Goal: Task Accomplishment & Management: Manage account settings

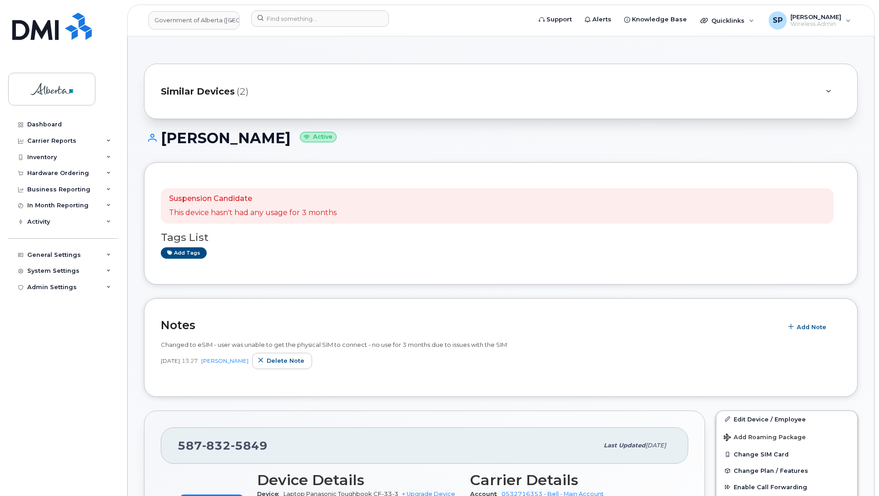
scroll to position [135, 0]
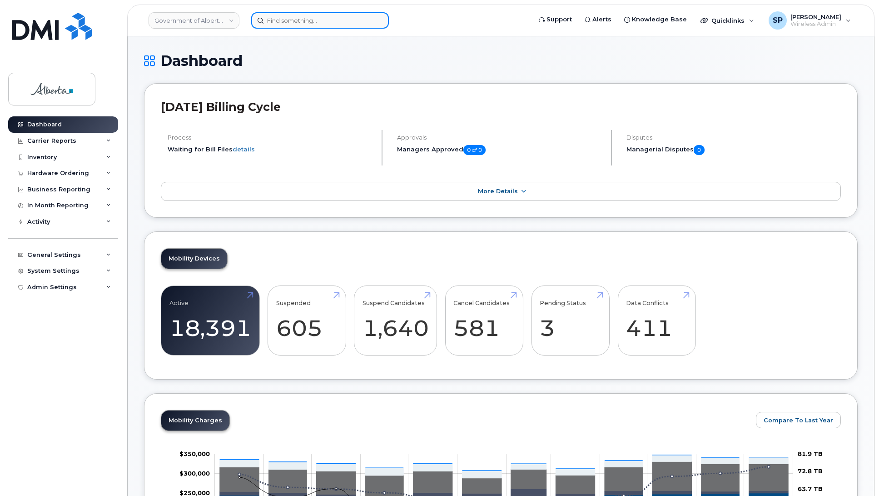
click at [294, 19] on input at bounding box center [320, 20] width 138 height 16
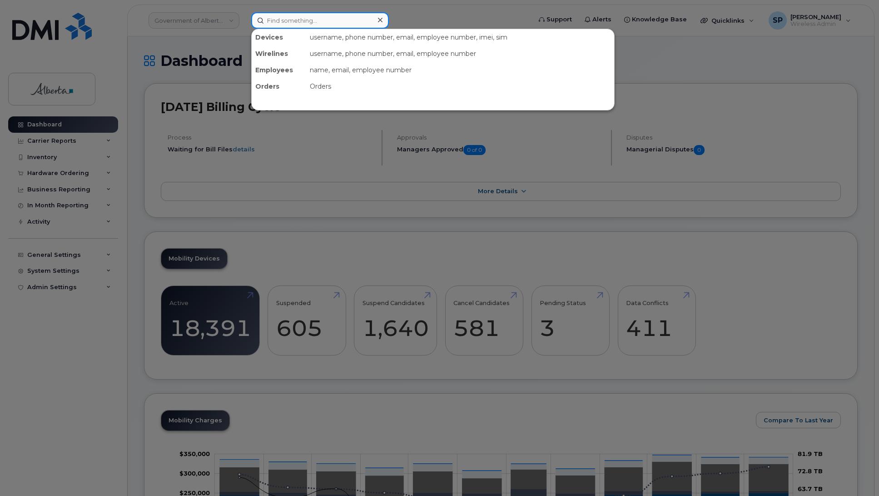
paste input "7808681483"
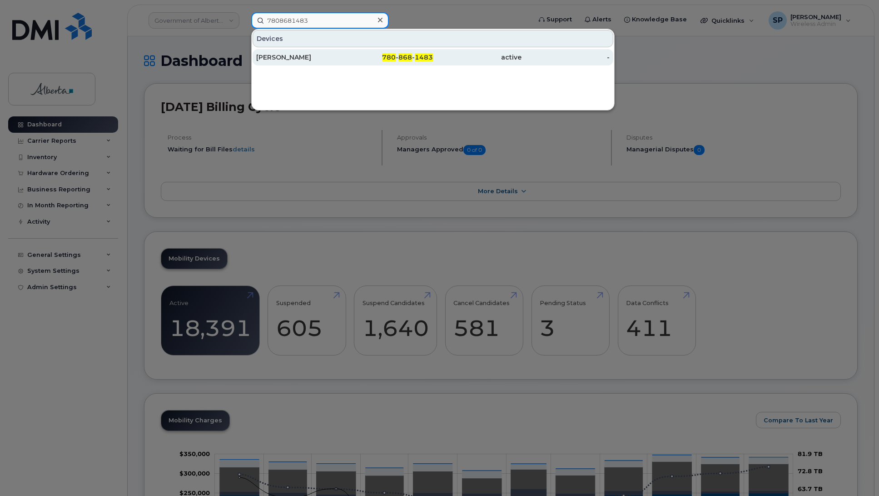
type input "7808681483"
click at [289, 59] on div "Geoff Kozens" at bounding box center [300, 57] width 89 height 9
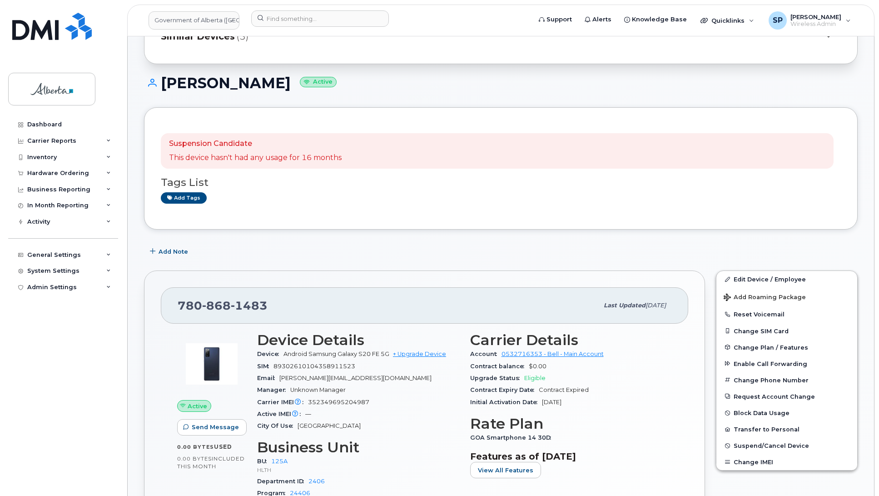
scroll to position [58, 0]
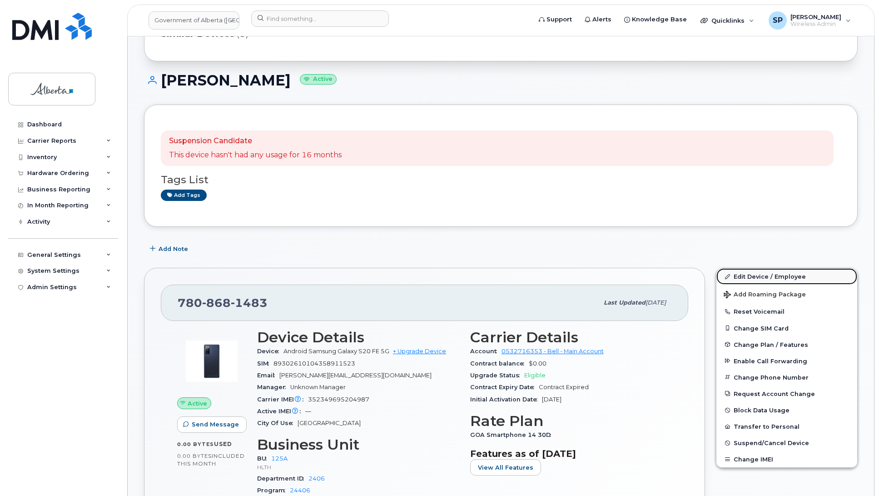
click at [775, 275] on link "Edit Device / Employee" at bounding box center [786, 276] width 141 height 16
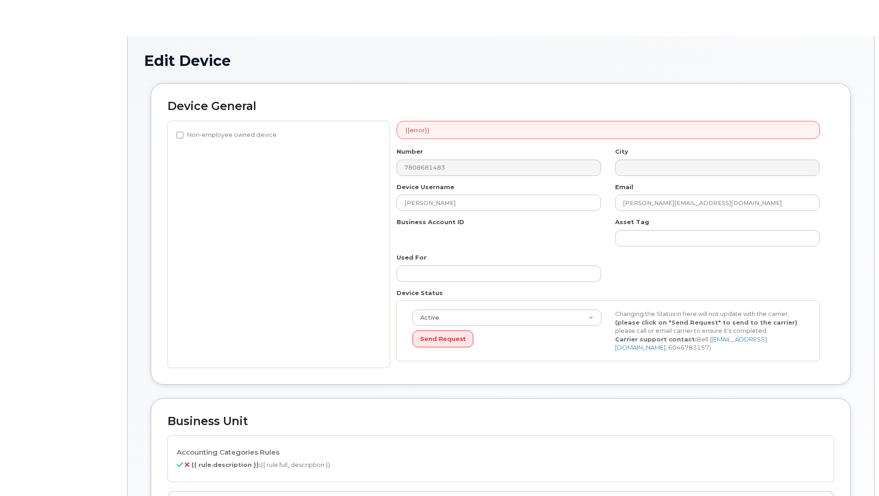
select select "4120335"
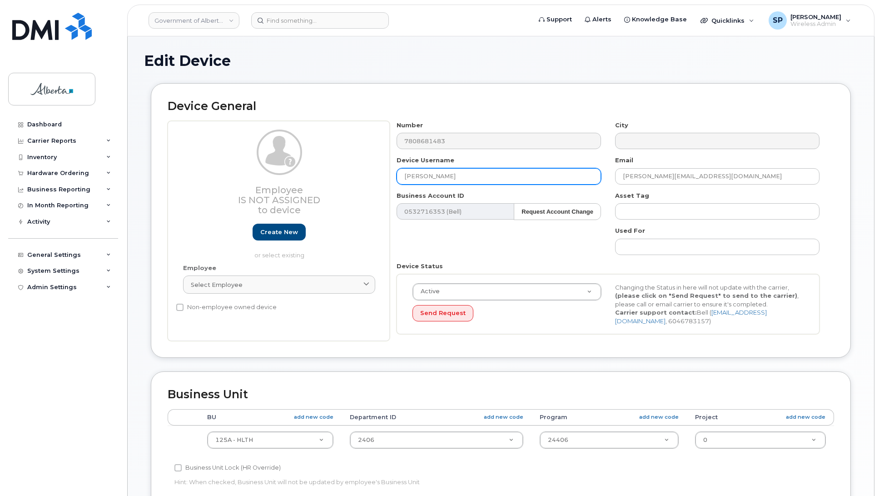
drag, startPoint x: 447, startPoint y: 174, endPoint x: 350, endPoint y: 178, distance: 96.4
click at [350, 178] on div "Employee Is not assigned to device Create new or select existing Employee Selec…" at bounding box center [501, 231] width 666 height 220
paste input "Tania Austin"
type input "Tania Austin"
drag, startPoint x: 722, startPoint y: 175, endPoint x: 560, endPoint y: 171, distance: 162.3
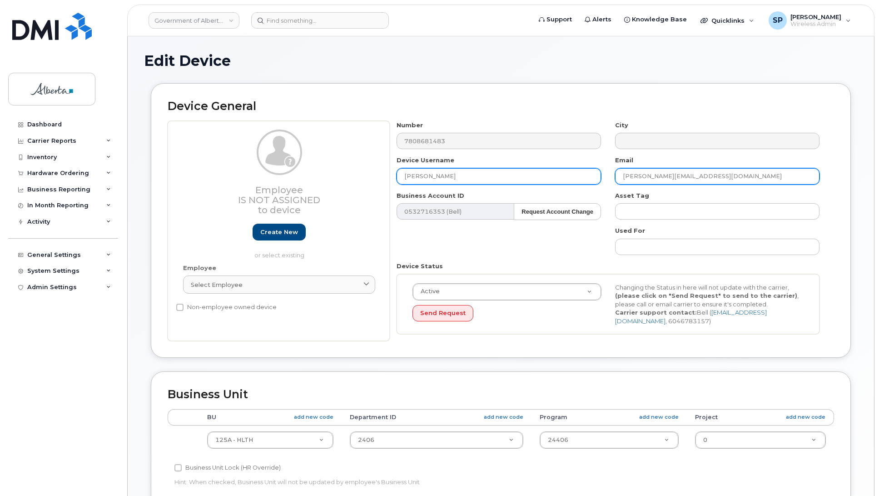
click at [560, 171] on div "Number 7808681483 City Device Username Tania Austin Email Geoff.Kozens@gov.ab.c…" at bounding box center [608, 231] width 437 height 220
paste input "Tania.Austin"
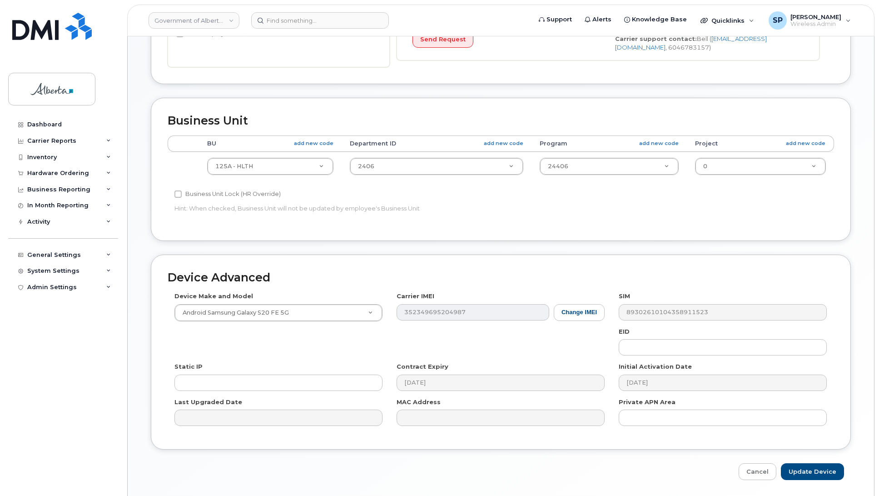
scroll to position [276, 0]
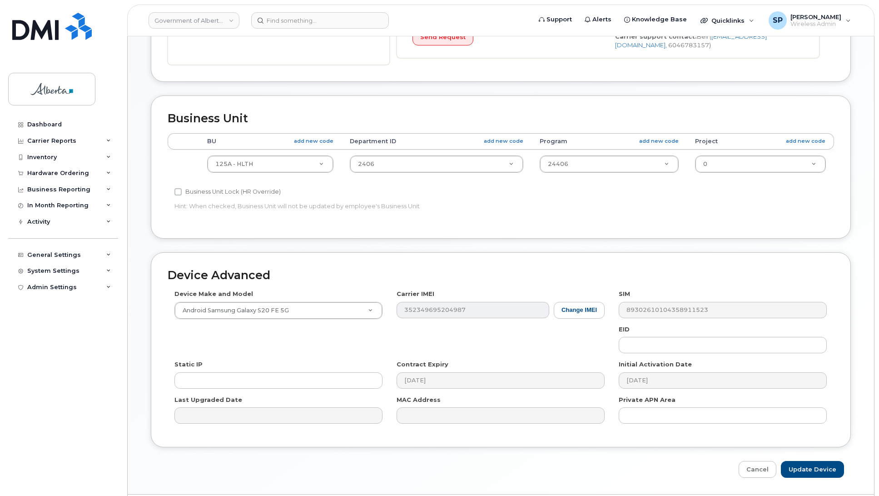
type input "Tania.Austin@gov.ab.ca"
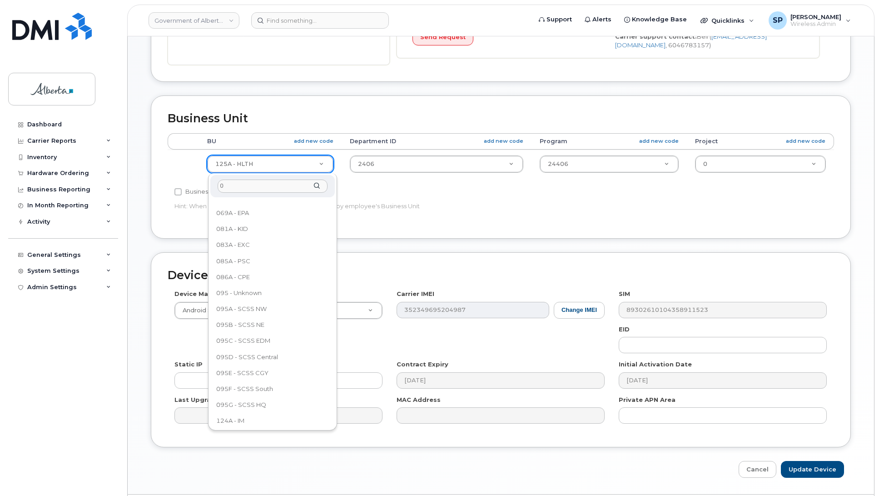
scroll to position [0, 0]
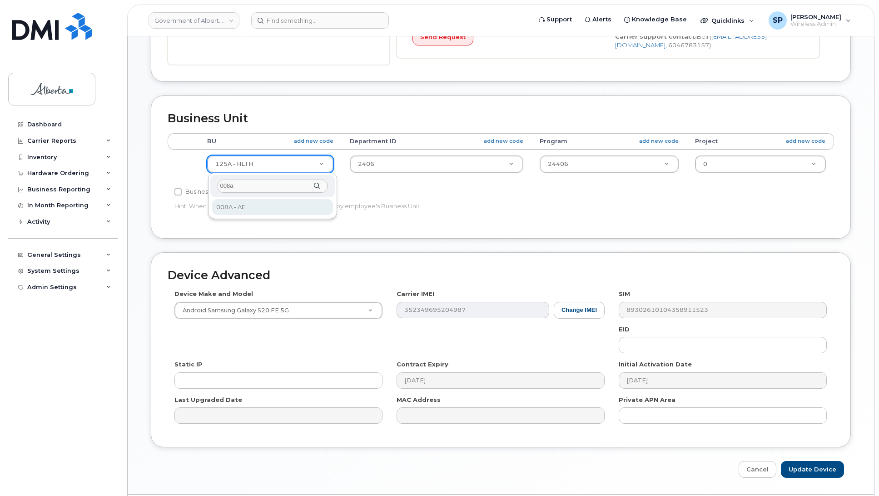
type input "008a"
select select "4749737"
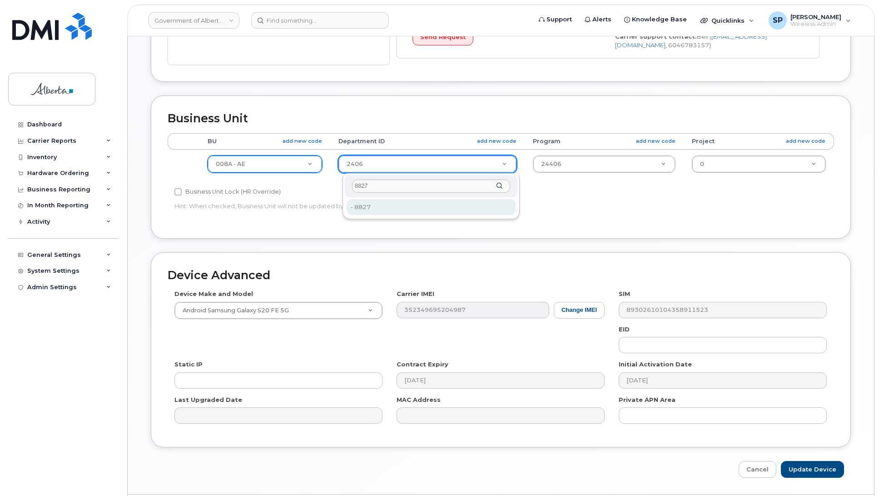
type input "8827"
type input "19125023"
type input "8827"
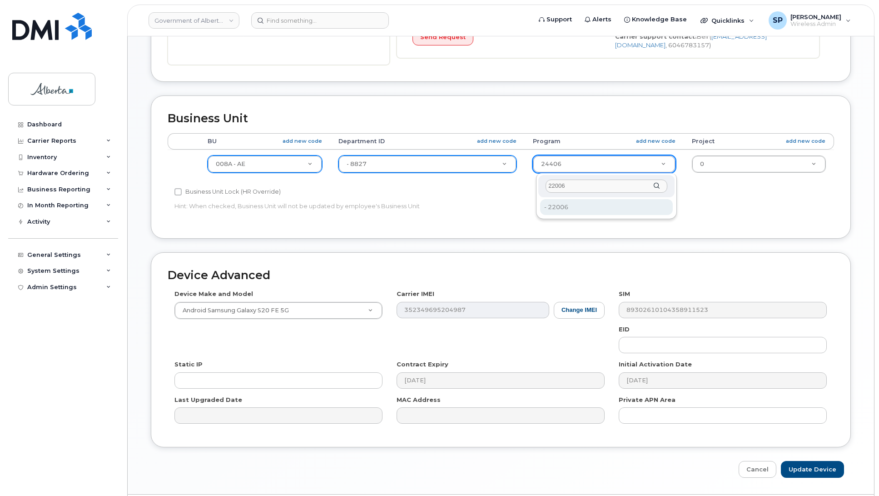
type input "22006"
type input "19125037"
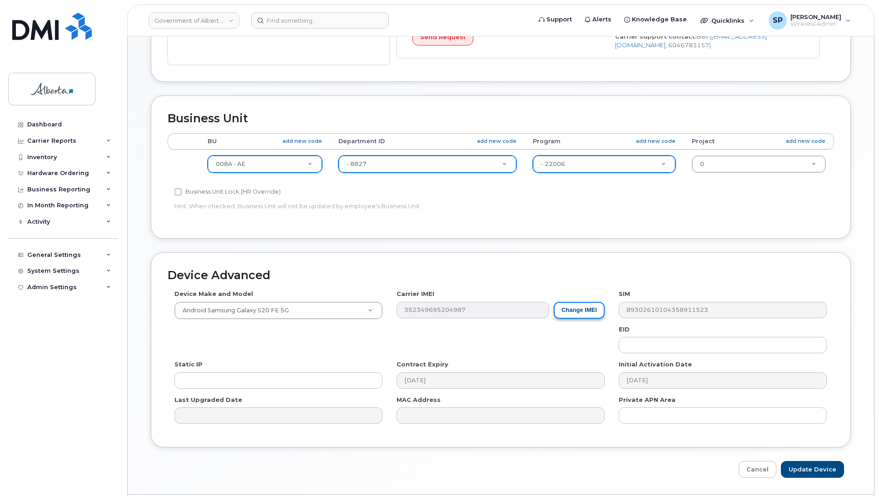
click at [592, 315] on button "Change IMEI" at bounding box center [579, 310] width 51 height 17
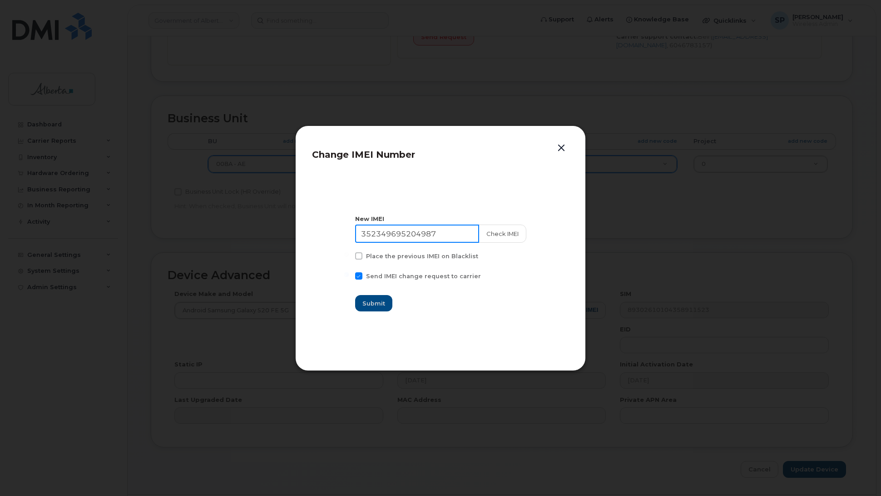
drag, startPoint x: 436, startPoint y: 229, endPoint x: 296, endPoint y: 233, distance: 140.0
click at [297, 233] on div "Change IMEI Number New IMEI 352349695204987 Check IMEI Place the previous IMEI …" at bounding box center [440, 247] width 291 height 245
paste input "0579241060028"
type input "350579241060028"
click at [492, 232] on button "Check IMEI" at bounding box center [502, 233] width 48 height 18
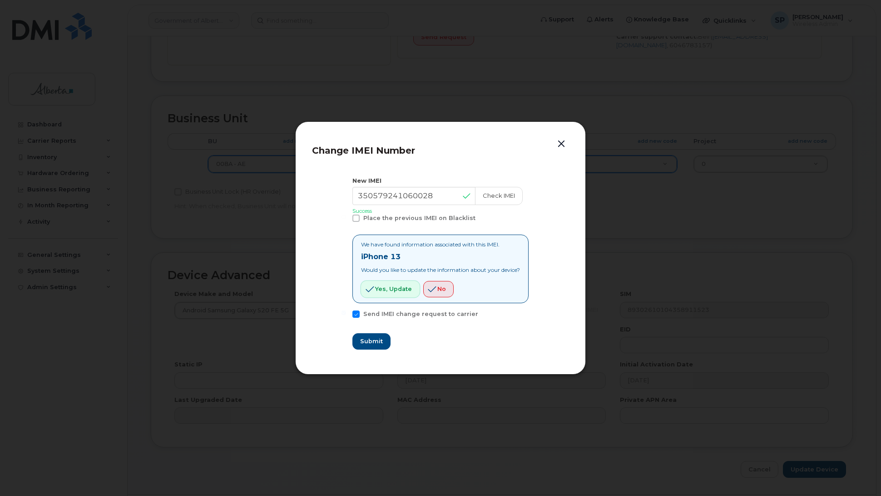
click at [379, 292] on span "Yes, update" at bounding box center [393, 288] width 37 height 9
click at [365, 341] on span "Submit" at bounding box center [371, 341] width 23 height 9
type input "350579241060028"
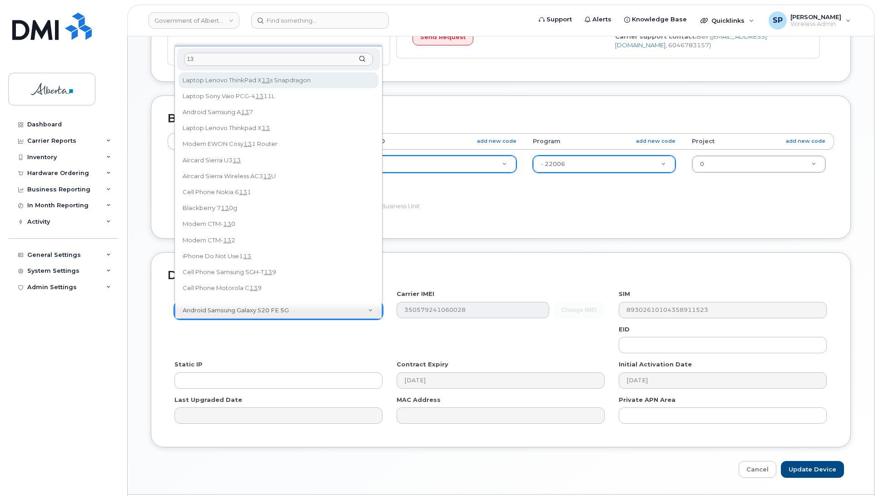
type input "13"
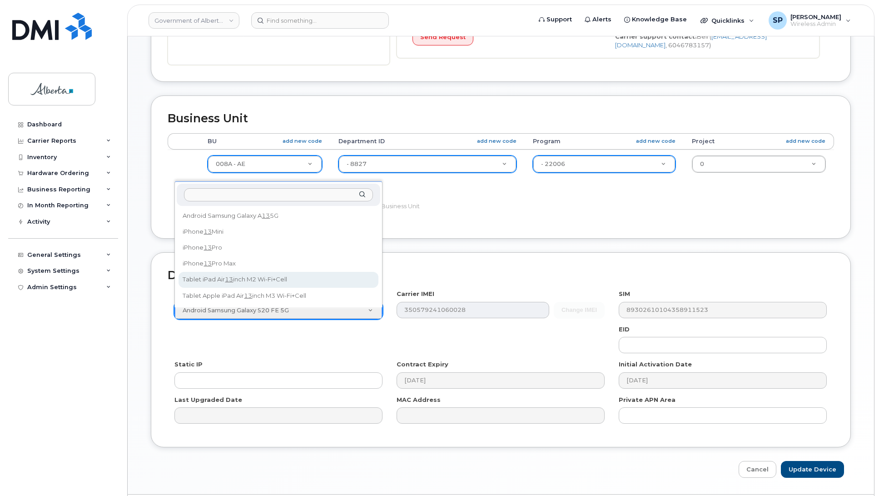
drag, startPoint x: 446, startPoint y: 218, endPoint x: 441, endPoint y: 219, distance: 5.0
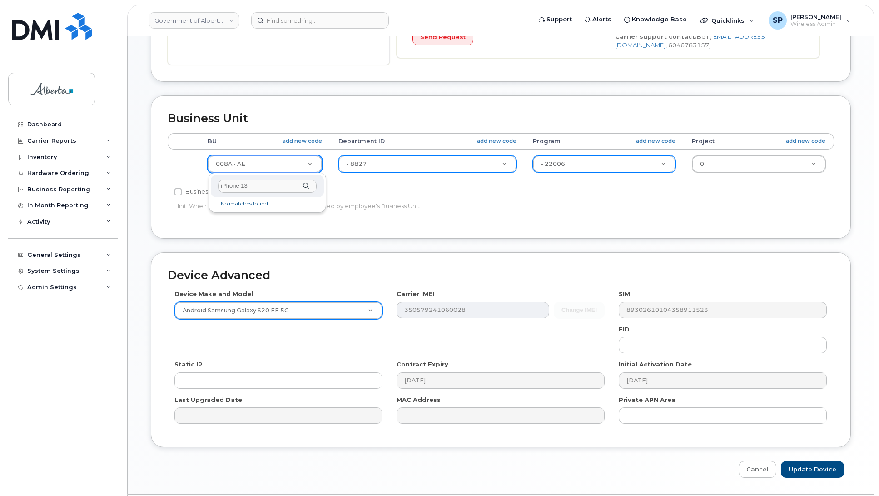
drag, startPoint x: 255, startPoint y: 185, endPoint x: 206, endPoint y: 185, distance: 49.1
click at [206, 185] on body "Government of Alberta (GOA) Support Alerts Knowledge Base Quicklinks Suspend / …" at bounding box center [439, 123] width 879 height 799
type input "iPhone"
click at [307, 185] on div "iPhone" at bounding box center [267, 186] width 113 height 22
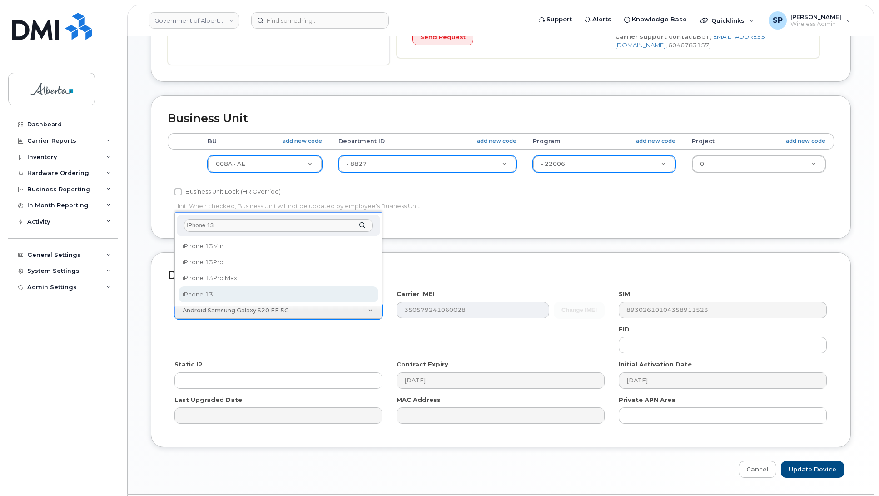
type input "iPhone 13"
select select "2612"
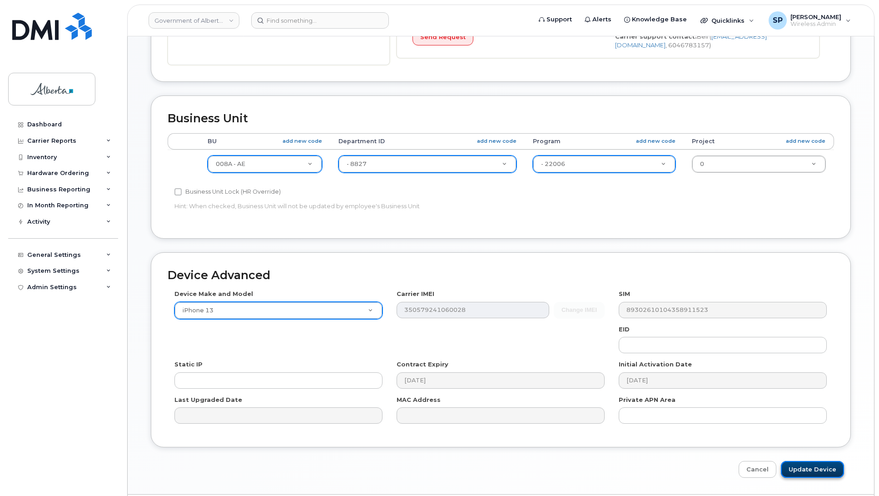
click at [816, 469] on input "Update Device" at bounding box center [812, 469] width 63 height 17
type input "Saving..."
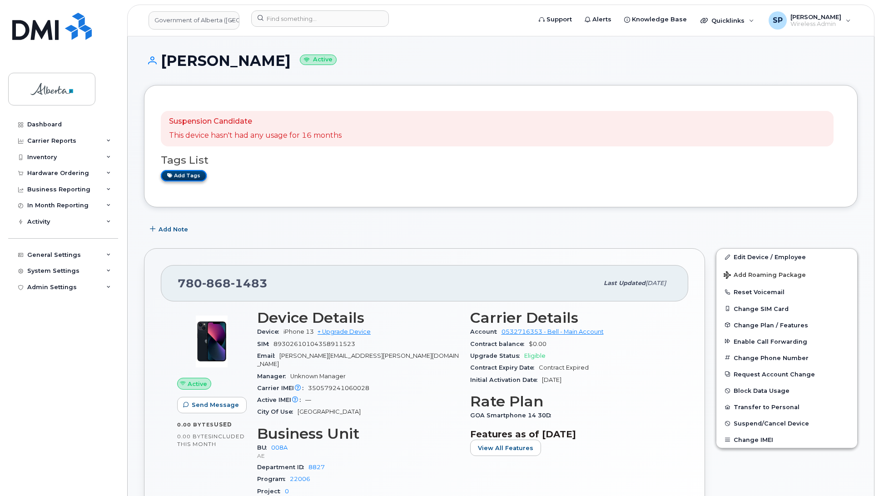
click at [185, 178] on link "Add tags" at bounding box center [184, 175] width 46 height 11
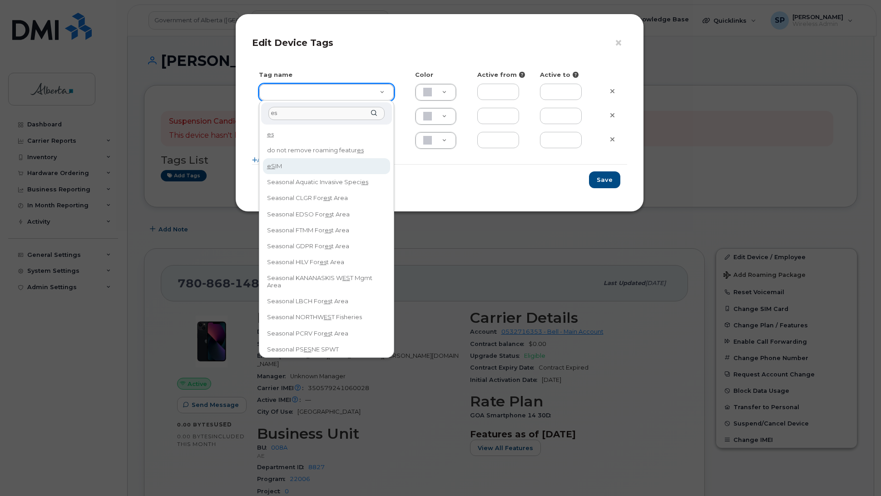
type input "es"
type input "eSIM"
type input "D6CDC1"
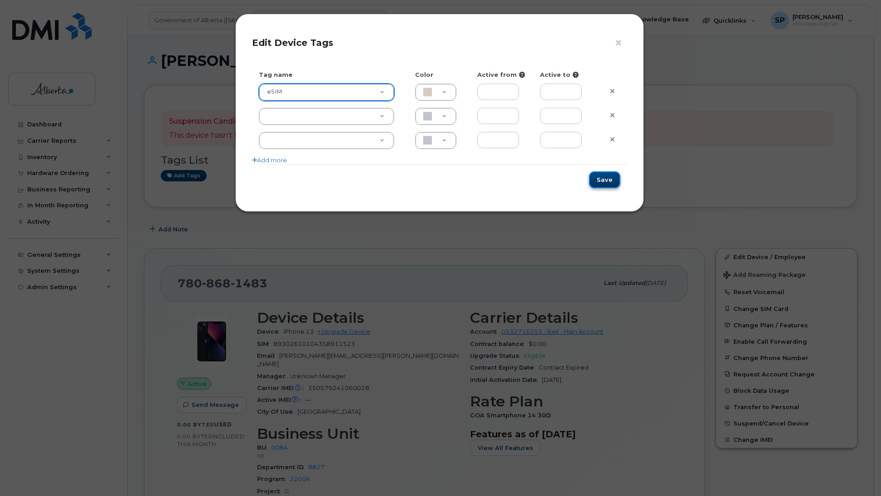
click at [607, 182] on button "Save" at bounding box center [604, 179] width 31 height 17
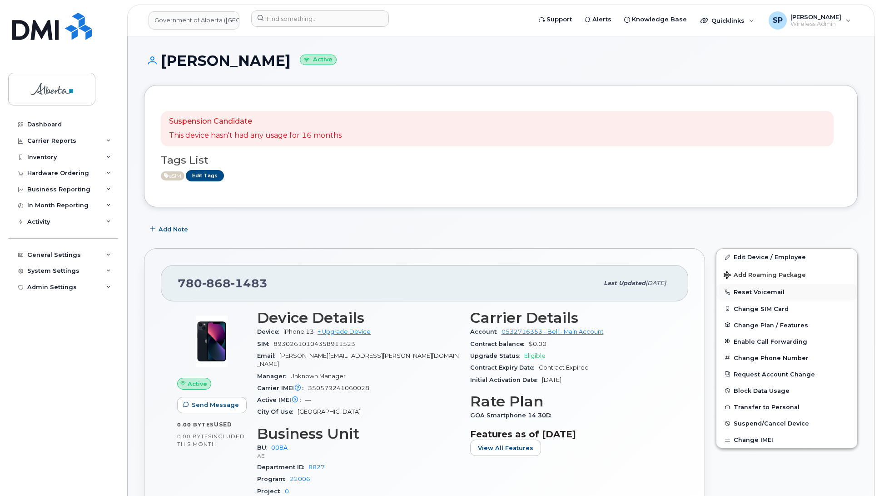
click at [755, 291] on button "Reset Voicemail" at bounding box center [786, 291] width 141 height 16
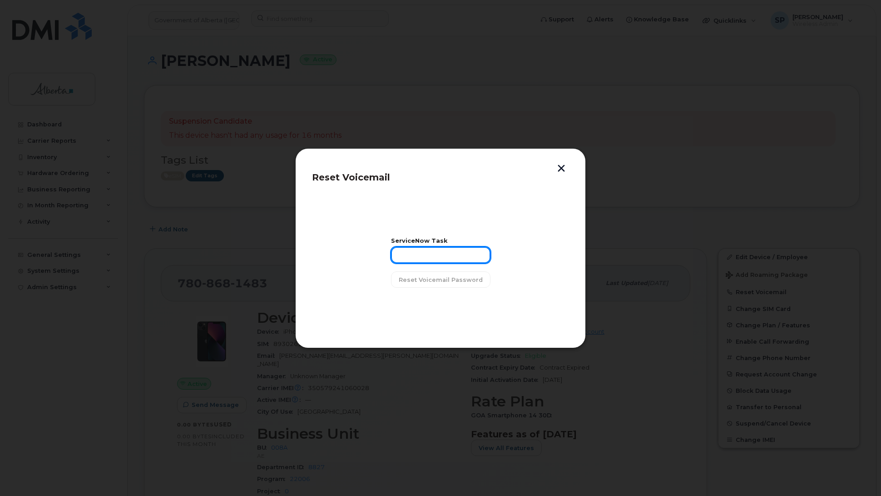
click at [451, 252] on input "text" at bounding box center [440, 255] width 99 height 16
click at [448, 251] on input "text" at bounding box center [440, 255] width 99 height 16
paste input "SCTASK0827961"
type input "SCTASK0827961"
click at [462, 278] on span "Reset Voicemail Password" at bounding box center [441, 279] width 84 height 9
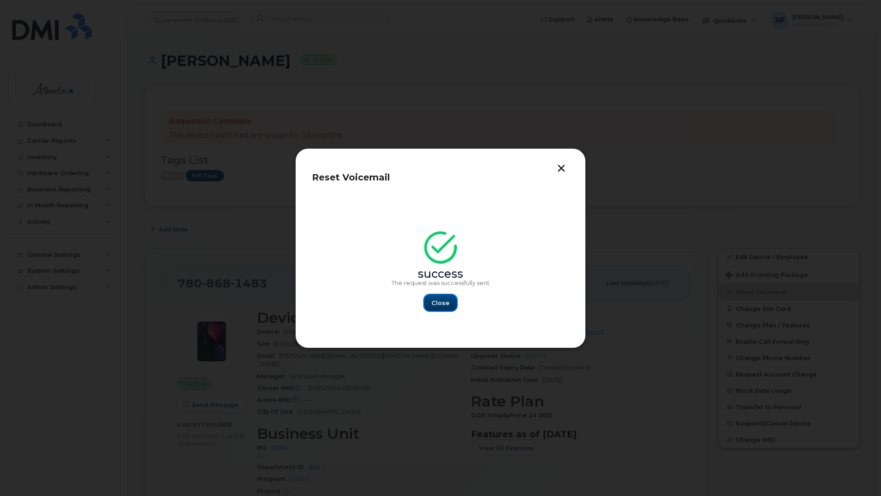
click at [439, 303] on span "Close" at bounding box center [441, 302] width 18 height 9
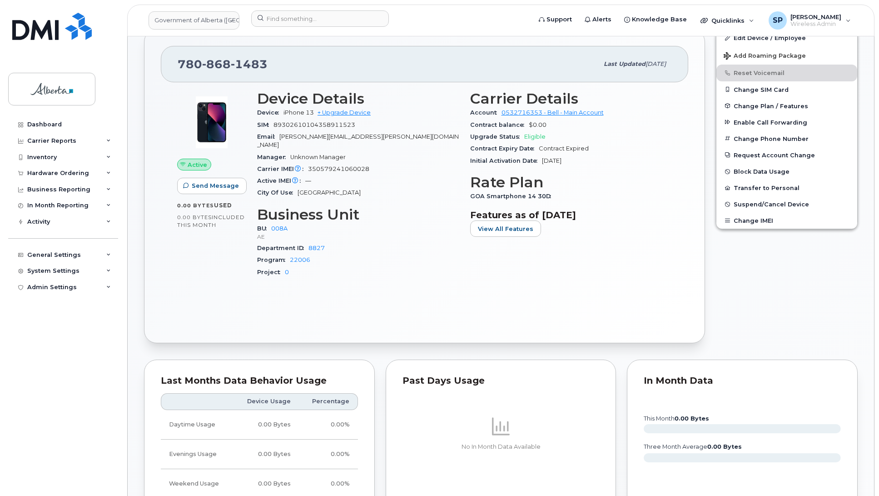
scroll to position [233, 0]
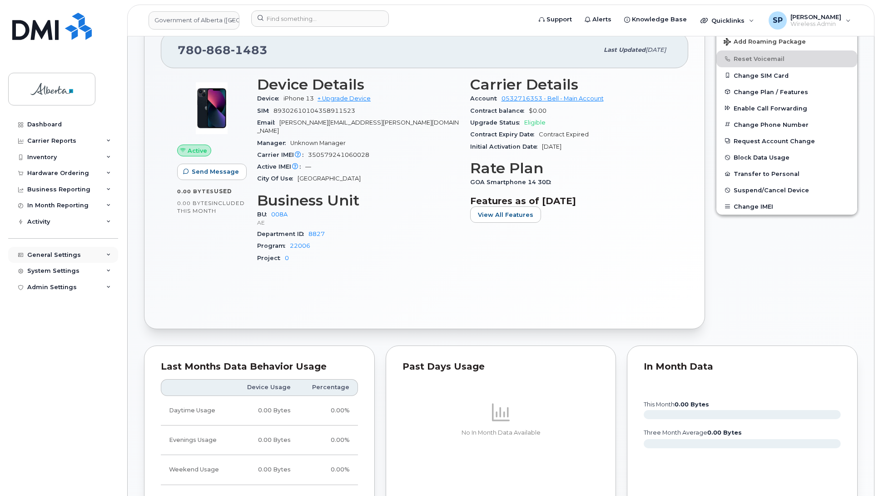
click at [53, 256] on div "General Settings" at bounding box center [54, 254] width 54 height 7
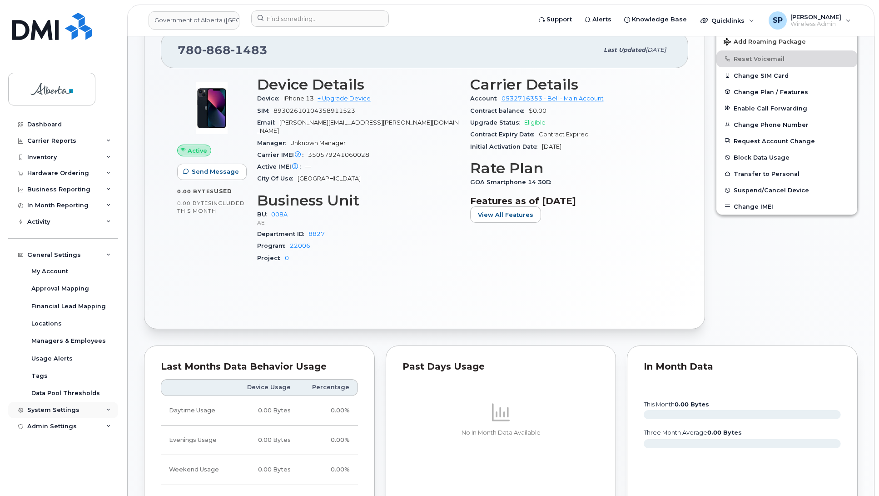
click at [53, 413] on div "System Settings" at bounding box center [53, 409] width 52 height 7
click at [65, 429] on div "Accounting Codes" at bounding box center [60, 427] width 59 height 8
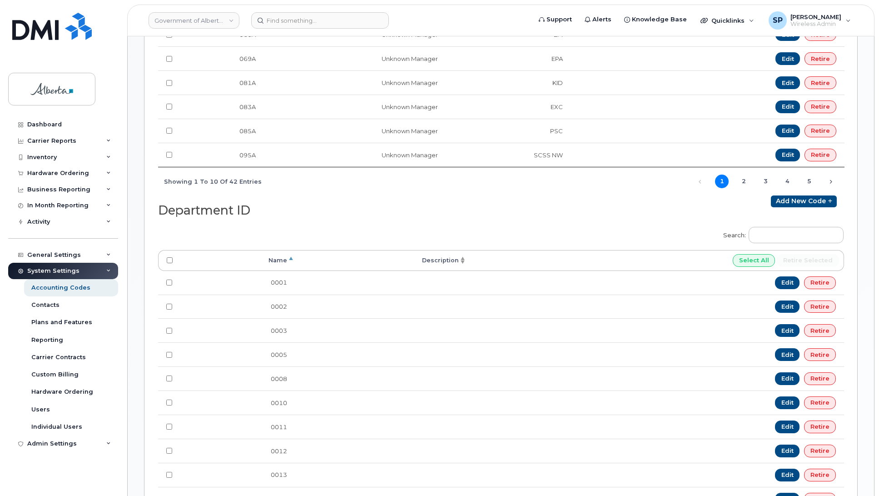
scroll to position [361, 0]
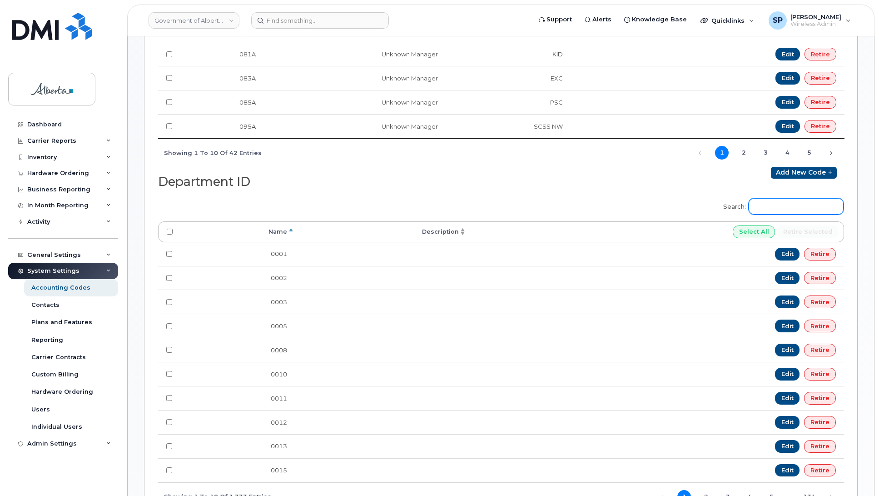
click at [791, 209] on input "Search:" at bounding box center [796, 206] width 95 height 16
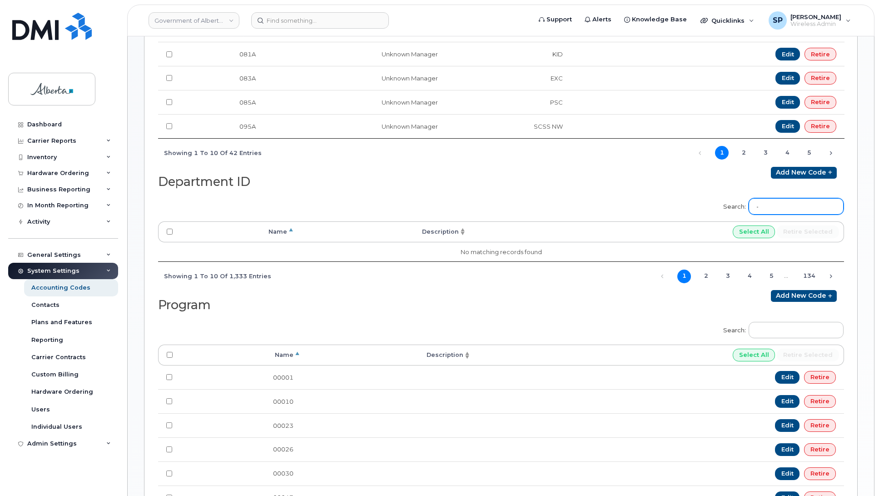
type input "-"
drag, startPoint x: 778, startPoint y: 208, endPoint x: 742, endPoint y: 208, distance: 36.3
click at [743, 208] on label "Search: -" at bounding box center [780, 204] width 126 height 25
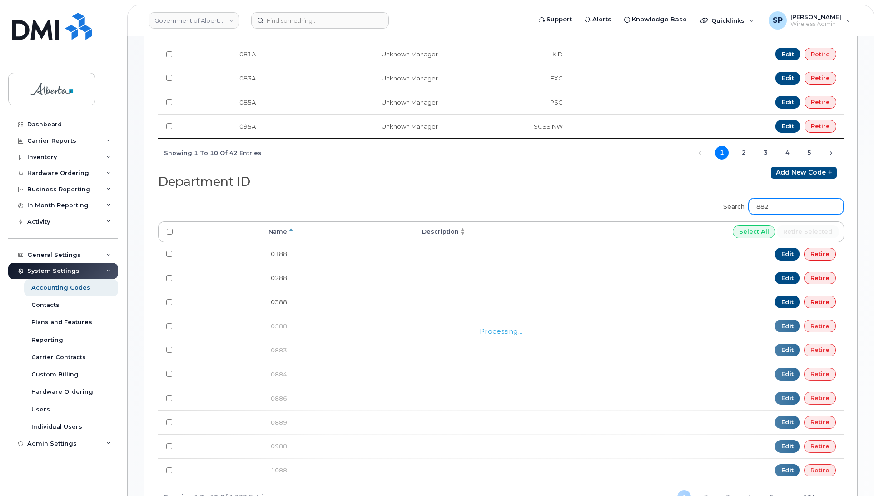
type input "8827"
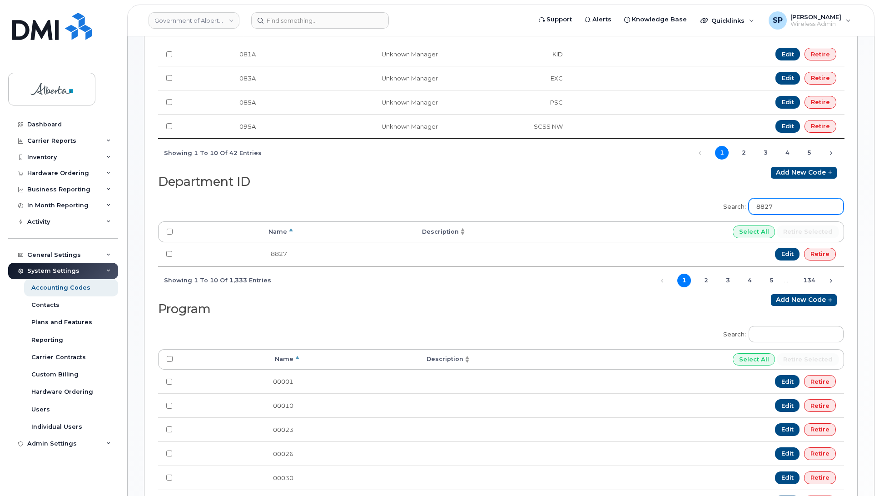
drag, startPoint x: 785, startPoint y: 207, endPoint x: 728, endPoint y: 210, distance: 56.9
click at [728, 210] on label "Search: 8827" at bounding box center [780, 204] width 126 height 25
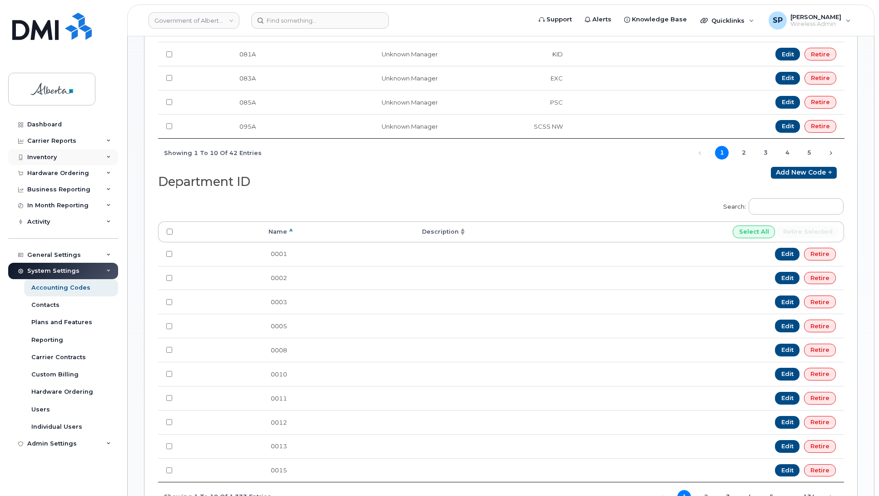
click at [44, 155] on div "Inventory" at bounding box center [42, 157] width 30 height 7
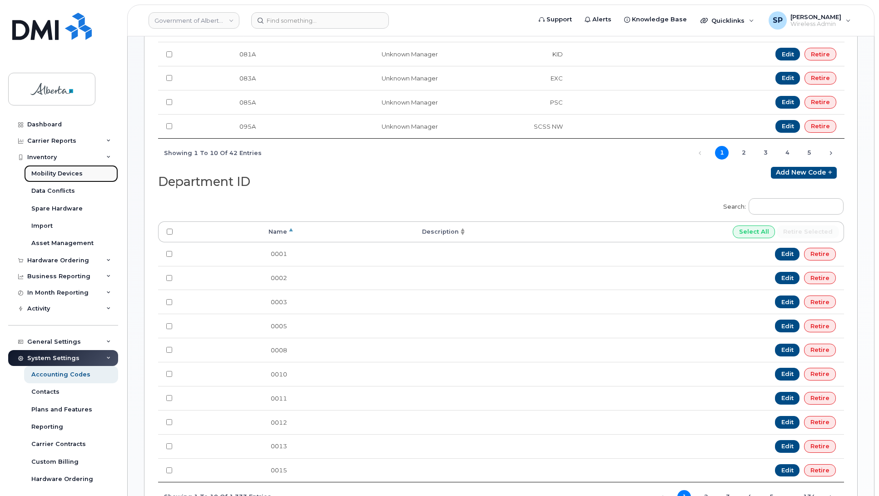
click at [51, 172] on div "Mobility Devices" at bounding box center [56, 173] width 51 height 8
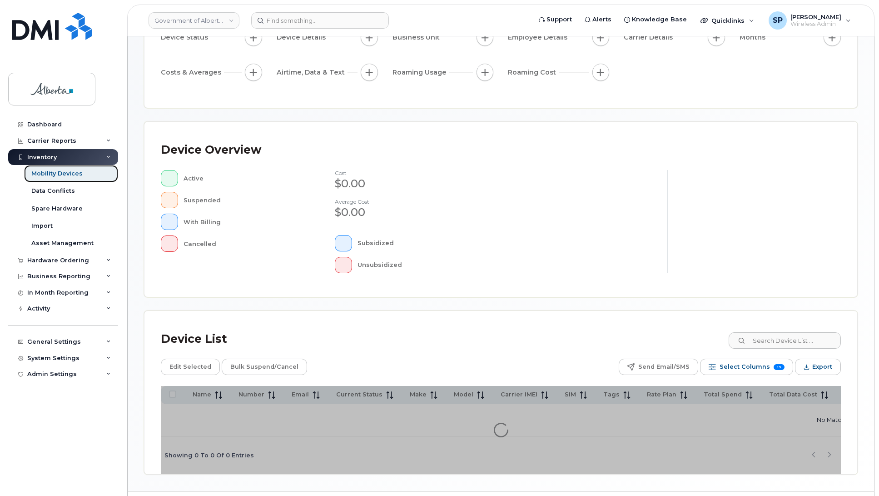
scroll to position [115, 0]
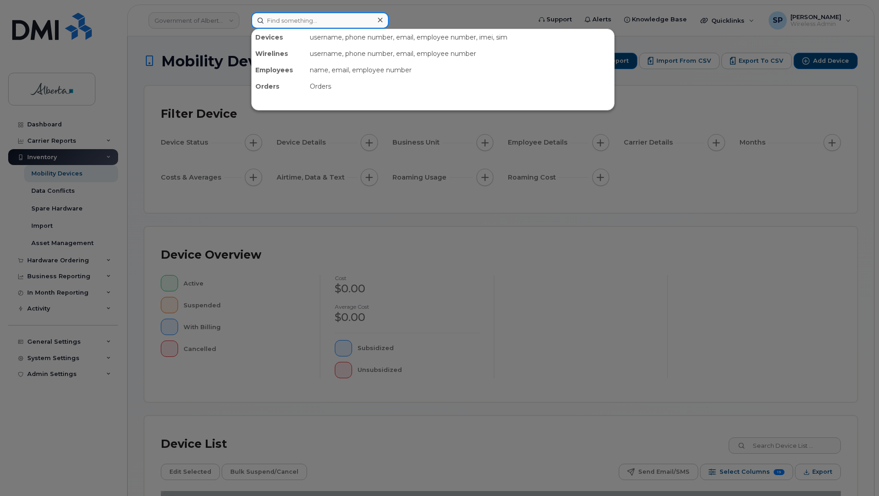
click at [298, 17] on input at bounding box center [320, 20] width 138 height 16
paste input "7808681483"
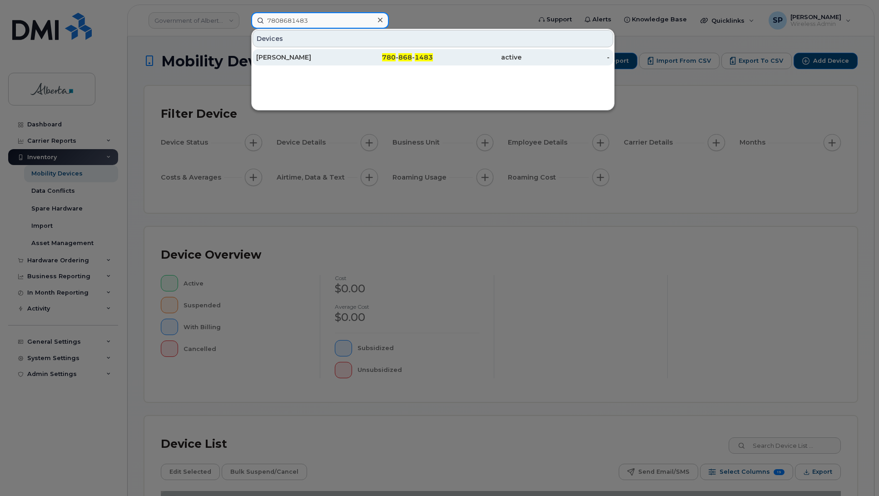
type input "7808681483"
click at [287, 59] on div "[PERSON_NAME]" at bounding box center [300, 57] width 89 height 9
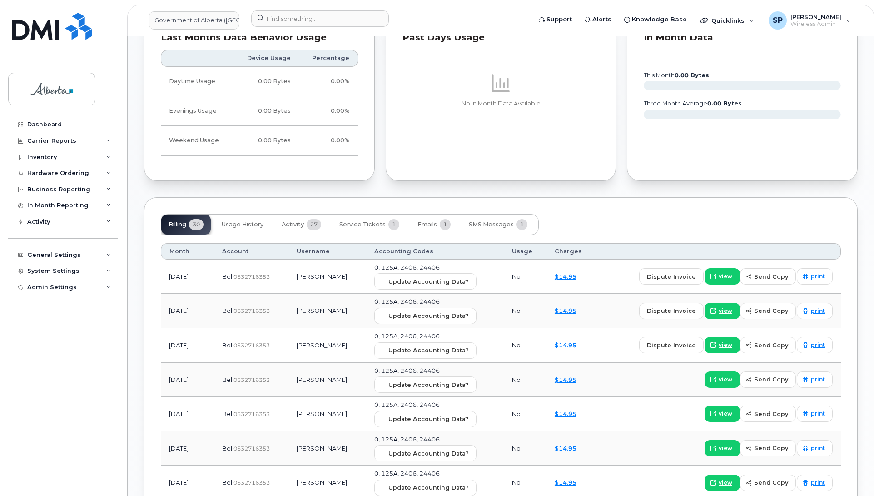
scroll to position [564, 0]
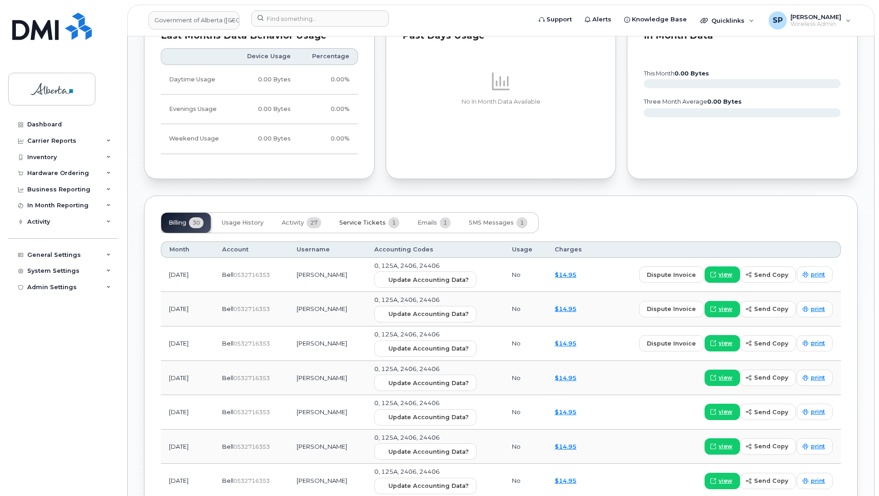
click at [363, 219] on span "Service Tickets" at bounding box center [362, 222] width 46 height 7
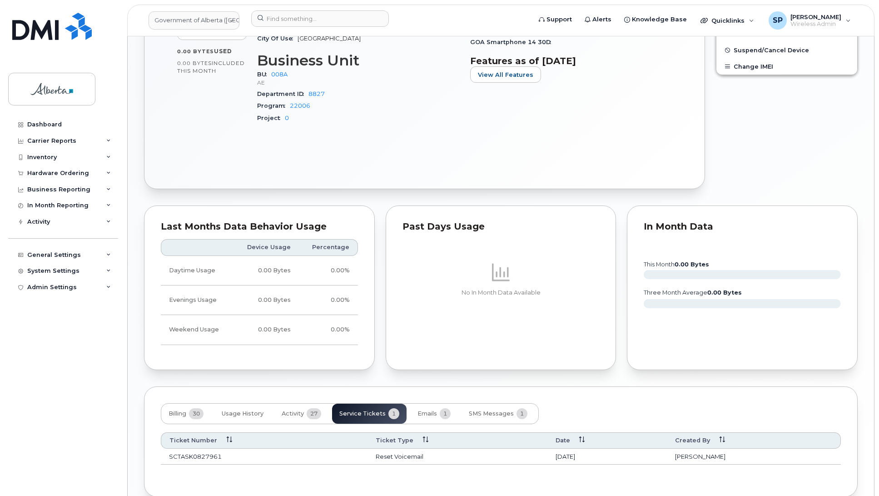
scroll to position [413, 0]
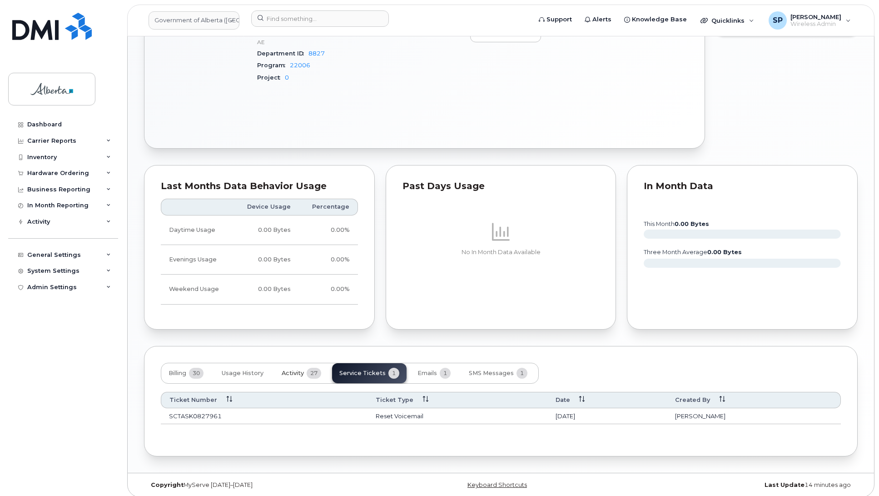
click at [303, 369] on span "Activity" at bounding box center [293, 372] width 22 height 7
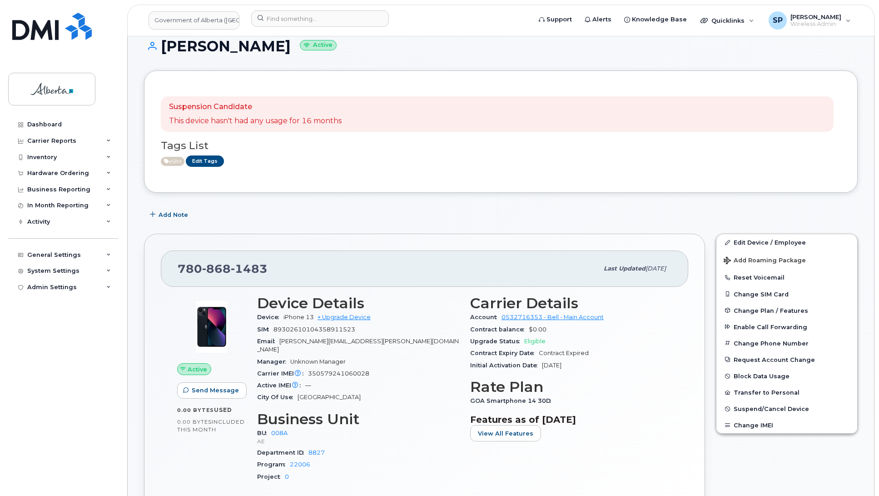
scroll to position [0, 0]
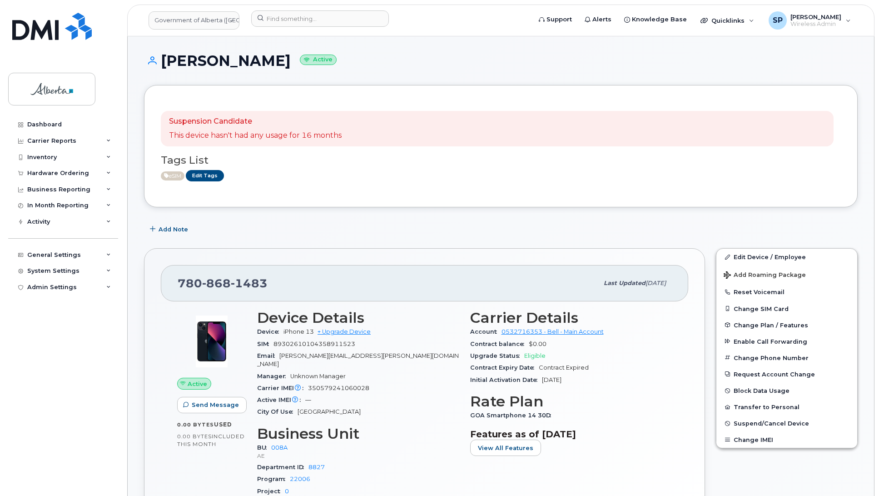
scroll to position [434, 0]
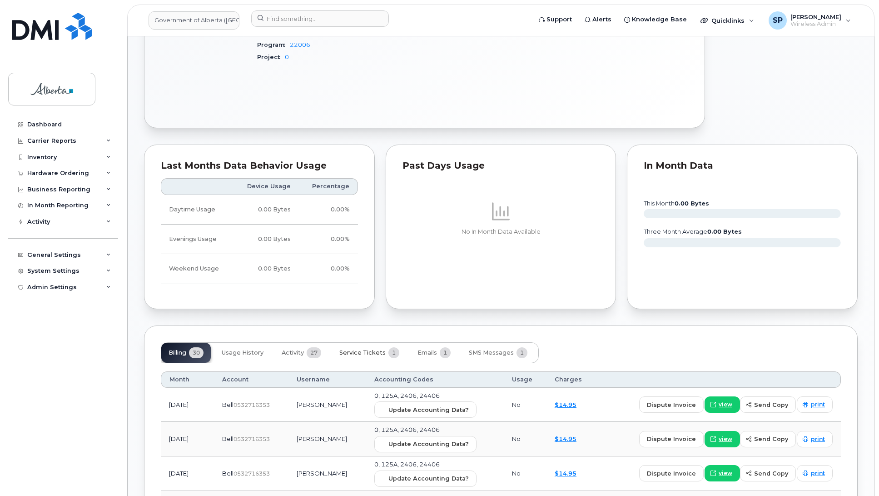
click at [373, 349] on span "Service Tickets" at bounding box center [362, 352] width 46 height 7
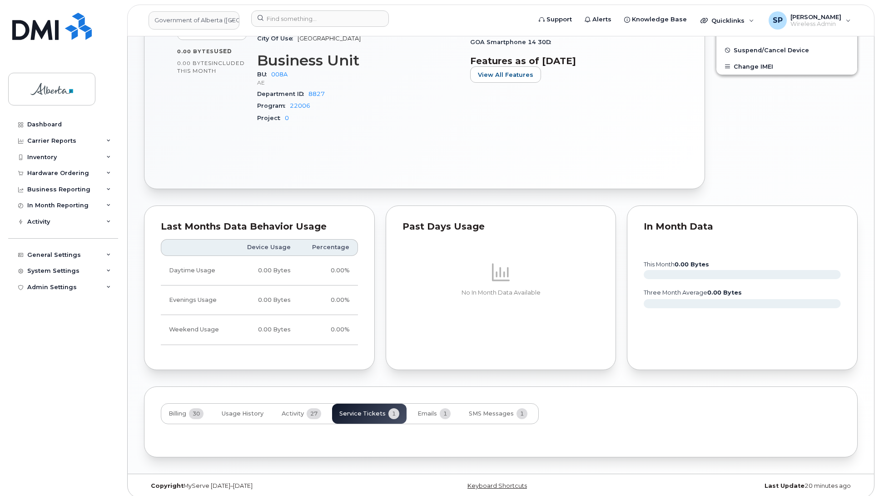
scroll to position [413, 0]
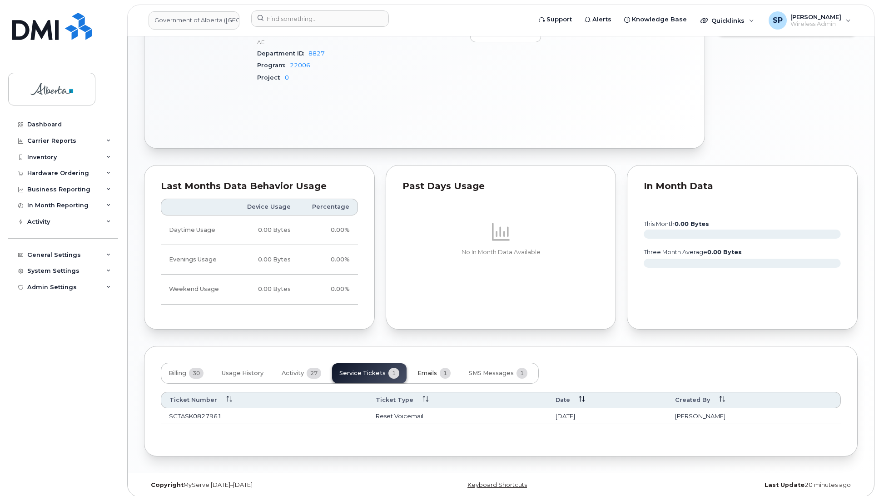
click at [428, 369] on span "Emails" at bounding box center [428, 372] width 20 height 7
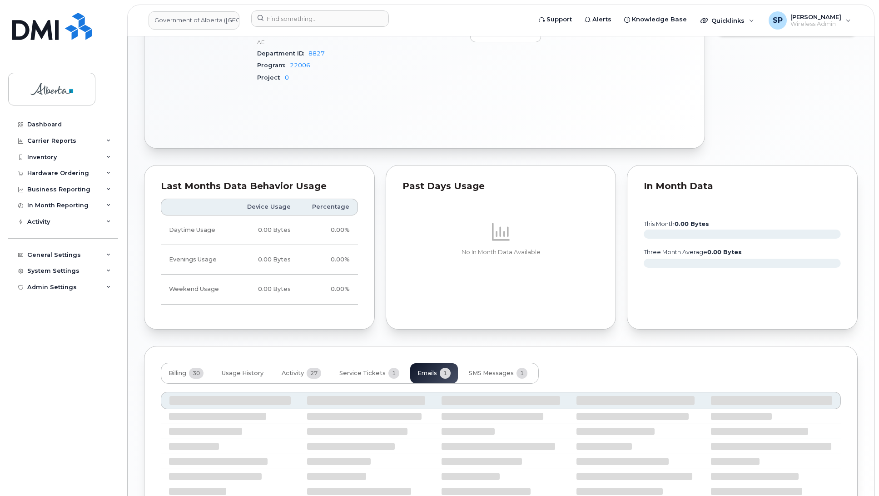
scroll to position [407, 0]
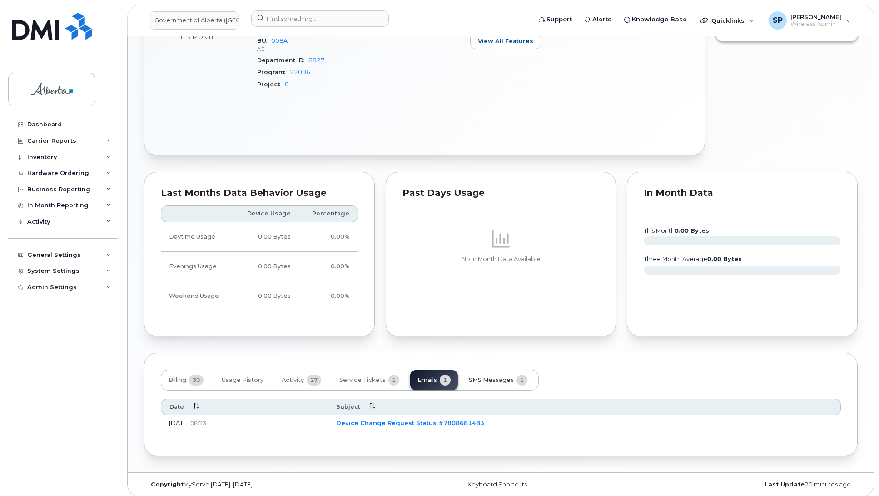
click at [482, 376] on span "SMS Messages" at bounding box center [491, 379] width 45 height 7
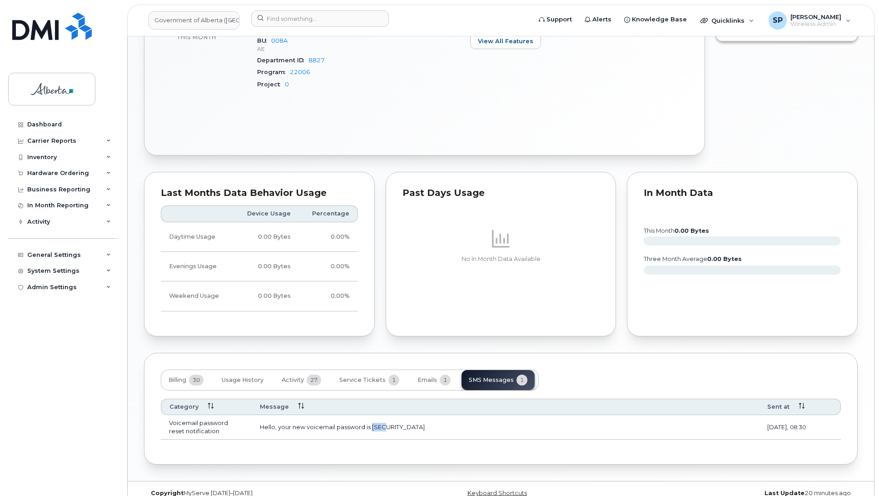
drag, startPoint x: 388, startPoint y: 423, endPoint x: 373, endPoint y: 423, distance: 15.9
click at [373, 423] on td "Hello, your new voicemail password is [SECURITY_DATA]" at bounding box center [505, 427] width 507 height 25
copy td "9071"
click at [386, 101] on div "Active Send Message 0.00 Bytes  used 0.00 Bytes  included this month Device Det…" at bounding box center [424, 17] width 527 height 244
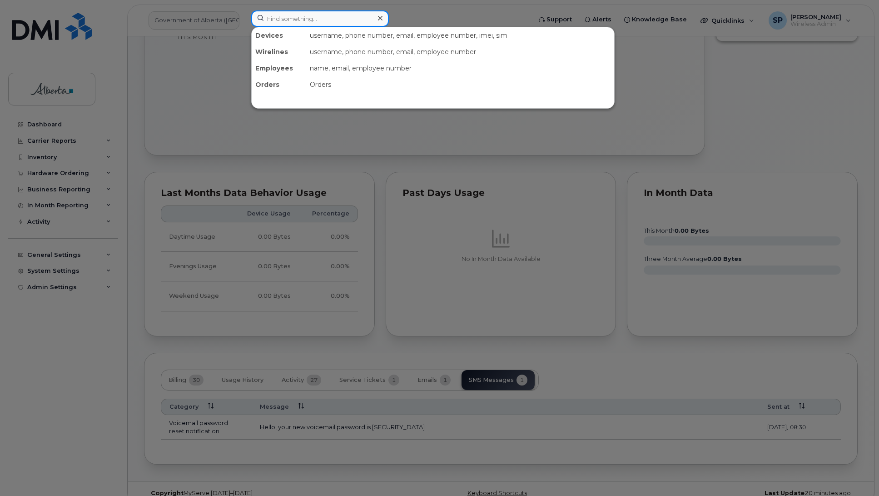
click at [288, 18] on input at bounding box center [320, 18] width 138 height 16
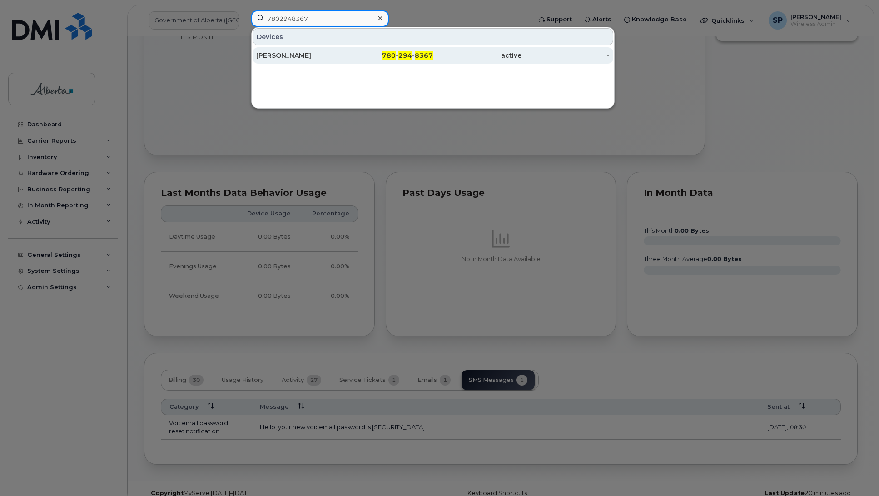
type input "7802948367"
click at [288, 58] on div "[PERSON_NAME]" at bounding box center [300, 55] width 89 height 9
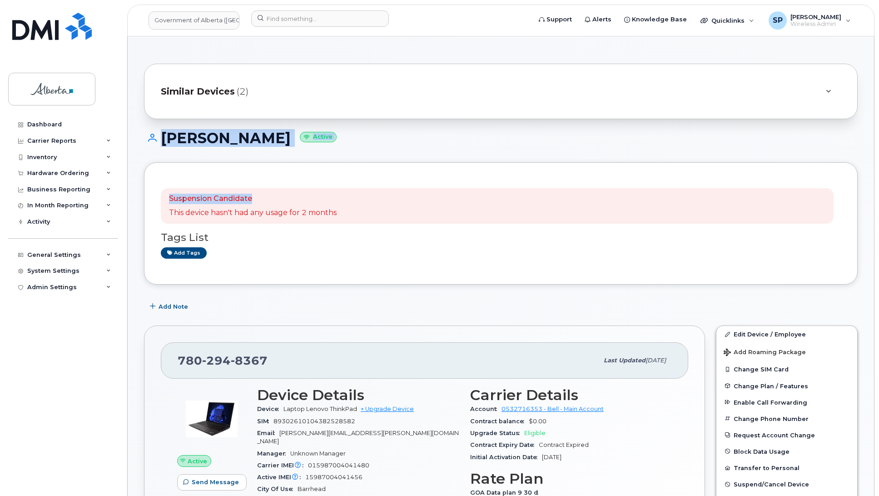
drag, startPoint x: 878, startPoint y: 108, endPoint x: 886, endPoint y: 173, distance: 65.9
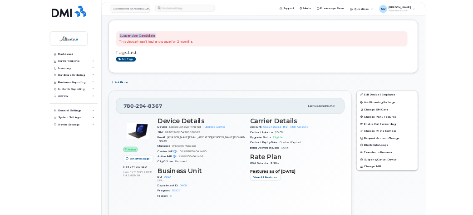
scroll to position [189, 0]
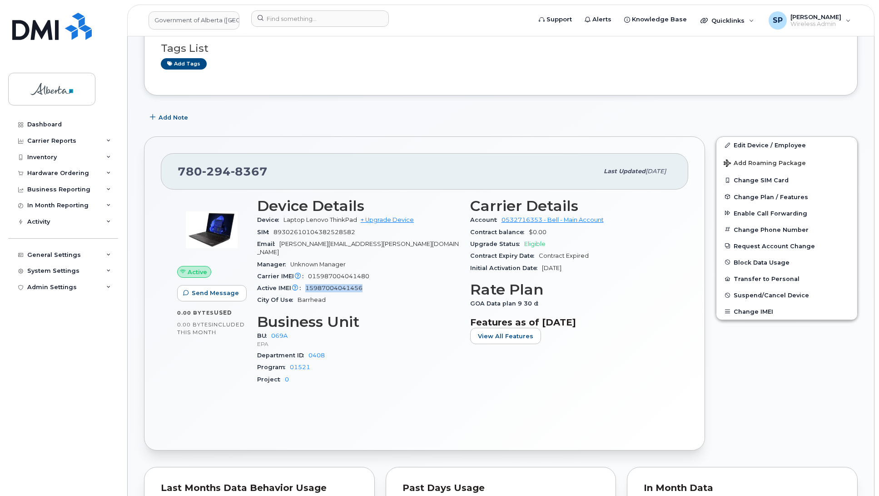
drag, startPoint x: 362, startPoint y: 280, endPoint x: 307, endPoint y: 278, distance: 55.5
click at [307, 284] on span "15987004041456" at bounding box center [333, 287] width 57 height 7
copy span "15987004041456"
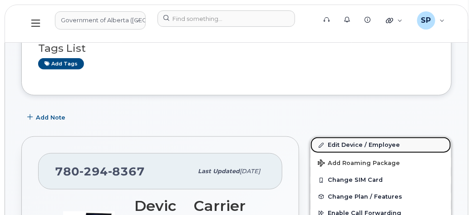
click at [351, 144] on link "Edit Device / Employee" at bounding box center [381, 145] width 141 height 16
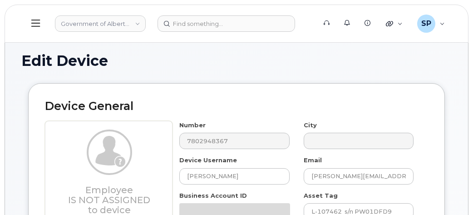
select select "4120331"
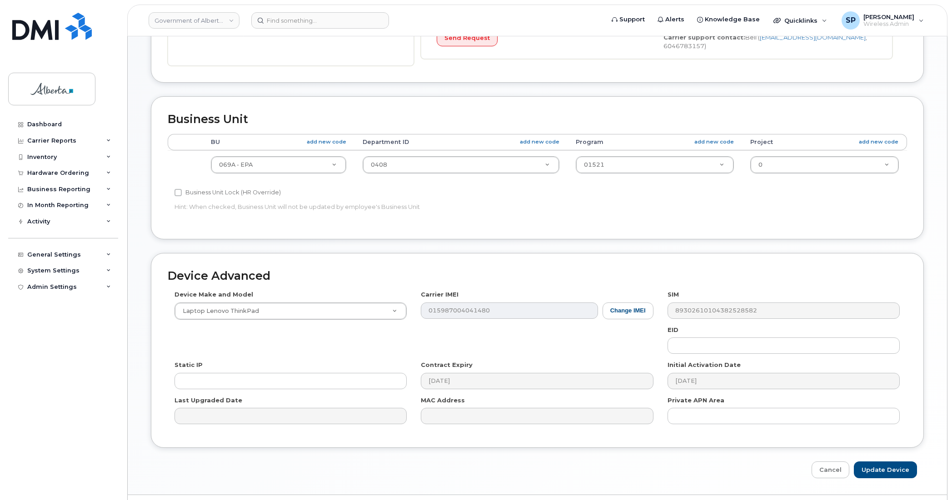
scroll to position [277, 0]
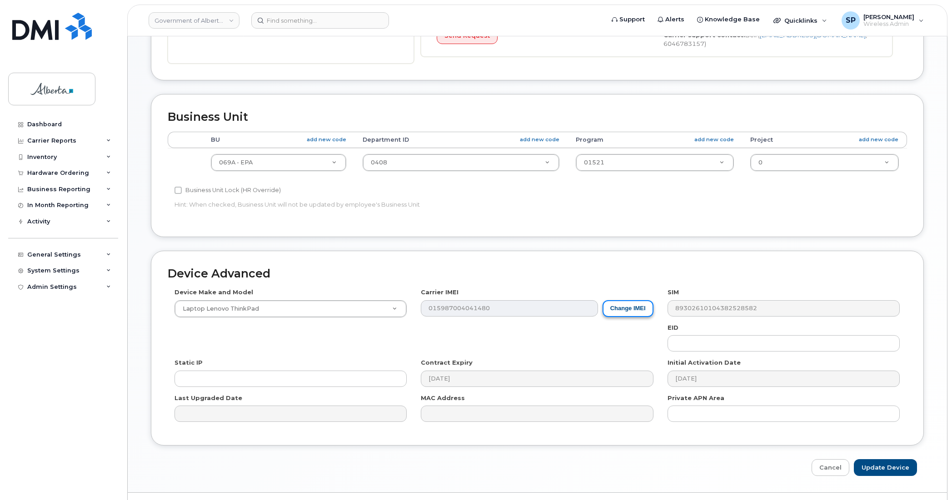
click at [473, 214] on button "Change IMEI" at bounding box center [627, 308] width 51 height 17
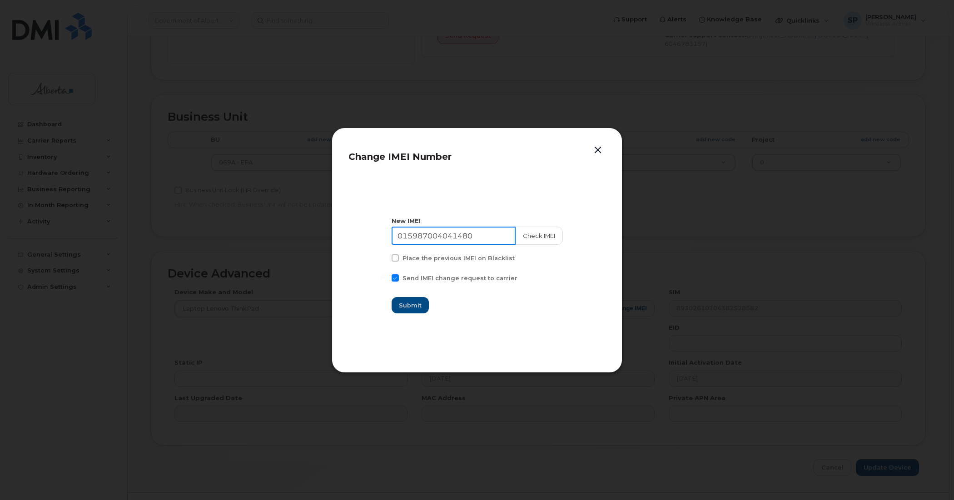
drag, startPoint x: 485, startPoint y: 234, endPoint x: 308, endPoint y: 218, distance: 177.9
click at [309, 214] on div "Change IMEI Number New IMEI 015987004041480 Check IMEI Place the previous IMEI …" at bounding box center [477, 250] width 954 height 500
paste input "L-108665"
drag, startPoint x: 444, startPoint y: 233, endPoint x: 356, endPoint y: 228, distance: 88.3
click at [357, 214] on section "New IMEI L-108665 Check IMEI Place the previous IMEI on Blacklist Send IMEI cha…" at bounding box center [476, 265] width 257 height 182
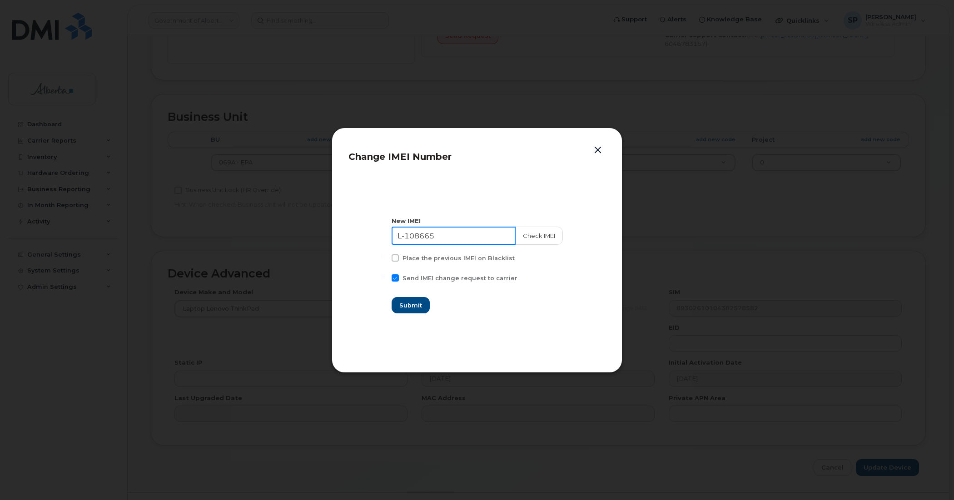
paste input "015987004041456"
type input "015987004041456"
click at [473, 214] on button "Check IMEI" at bounding box center [539, 236] width 48 height 18
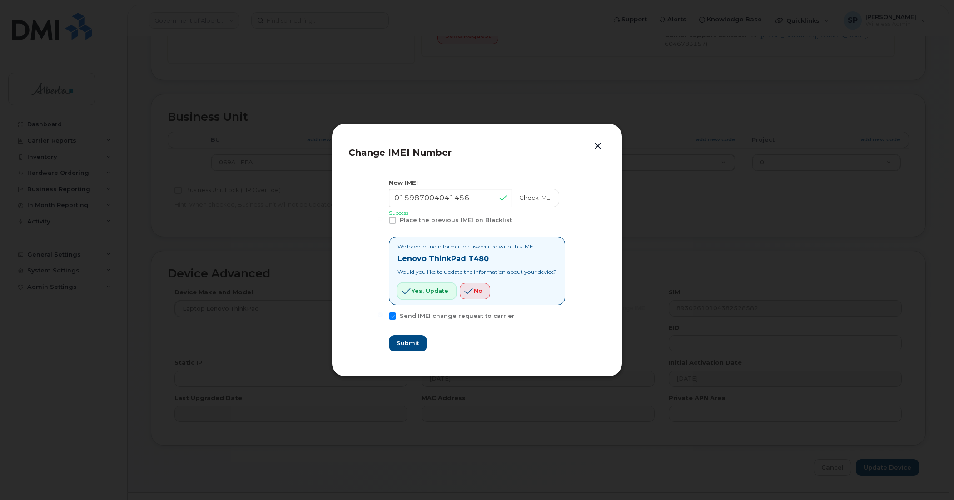
click at [424, 214] on span "Yes, update" at bounding box center [430, 291] width 37 height 9
click at [409, 214] on button "Submit" at bounding box center [407, 343] width 37 height 16
type input "015987004041456"
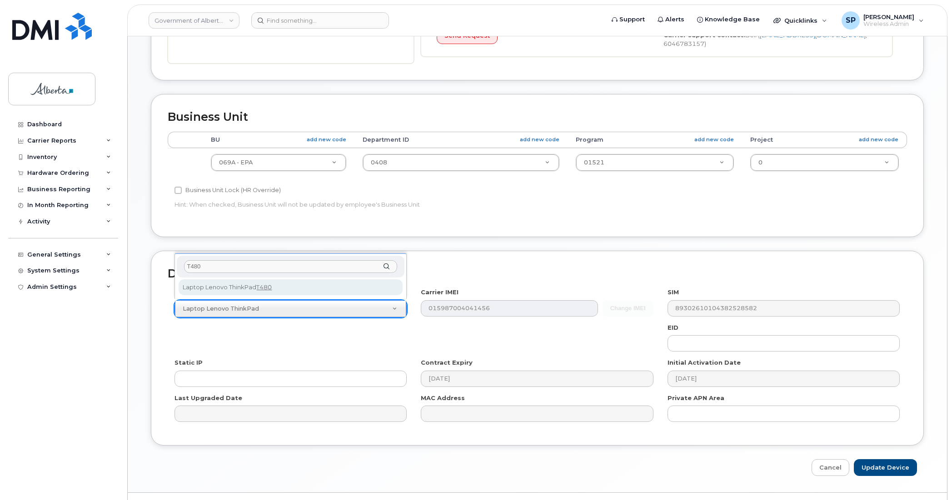
type input "T480"
select select "2946"
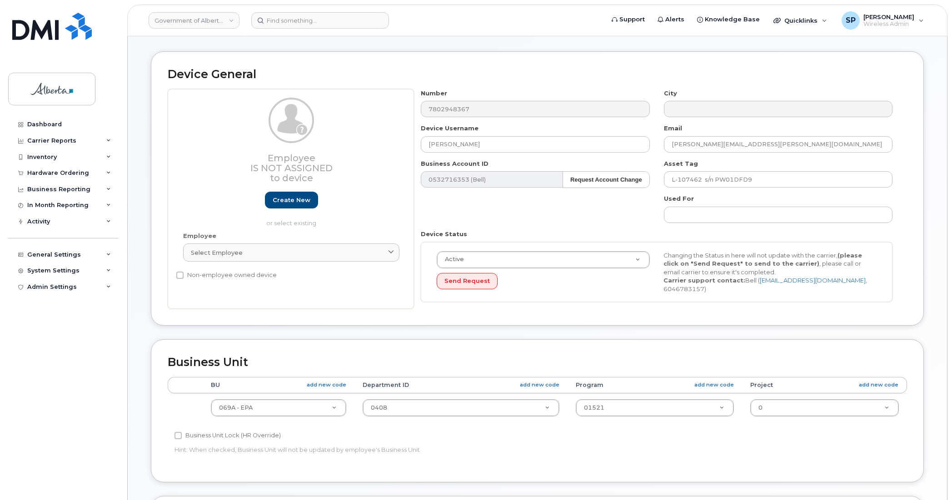
scroll to position [30, 0]
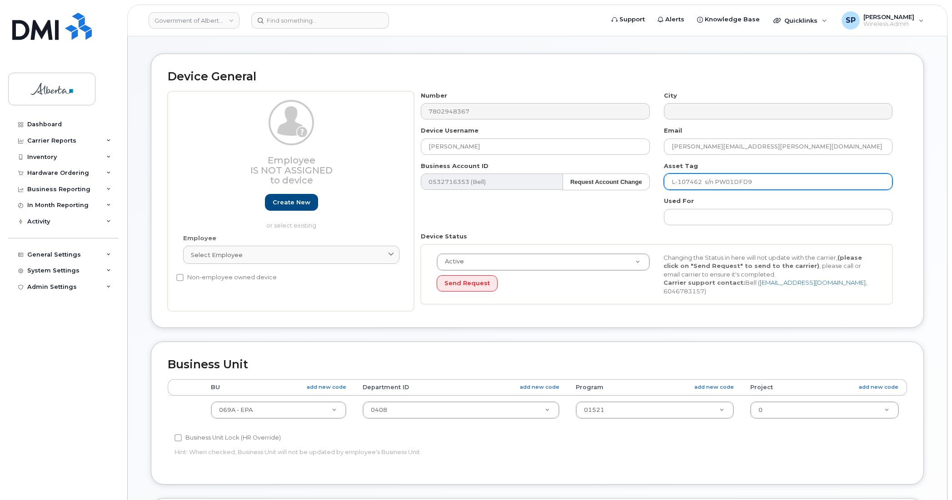
drag, startPoint x: 700, startPoint y: 182, endPoint x: 660, endPoint y: 180, distance: 40.5
click at [473, 180] on div "Asset Tag L-107462 s/n PW01DFD9" at bounding box center [778, 176] width 243 height 29
paste input "8665"
drag, startPoint x: 760, startPoint y: 178, endPoint x: 716, endPoint y: 187, distance: 45.4
click at [473, 187] on input "L-108665 s/n PW01DFD9" at bounding box center [778, 182] width 229 height 16
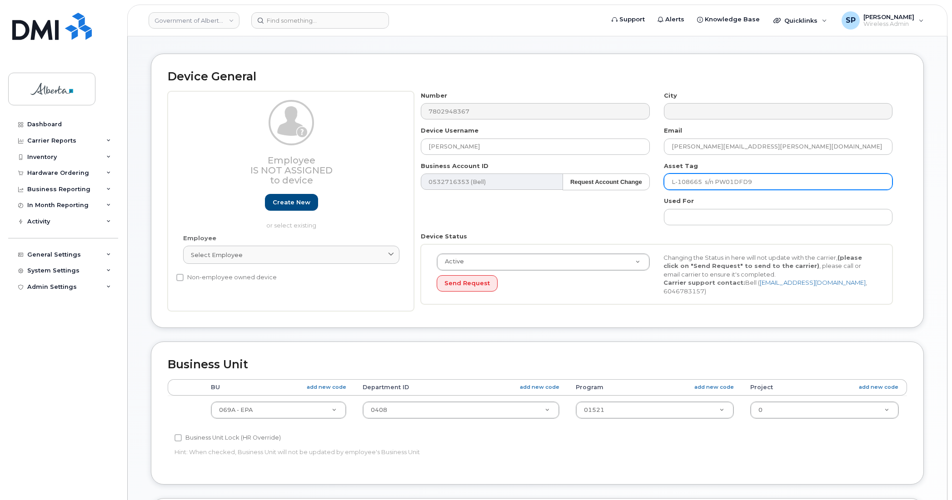
paste input "G"
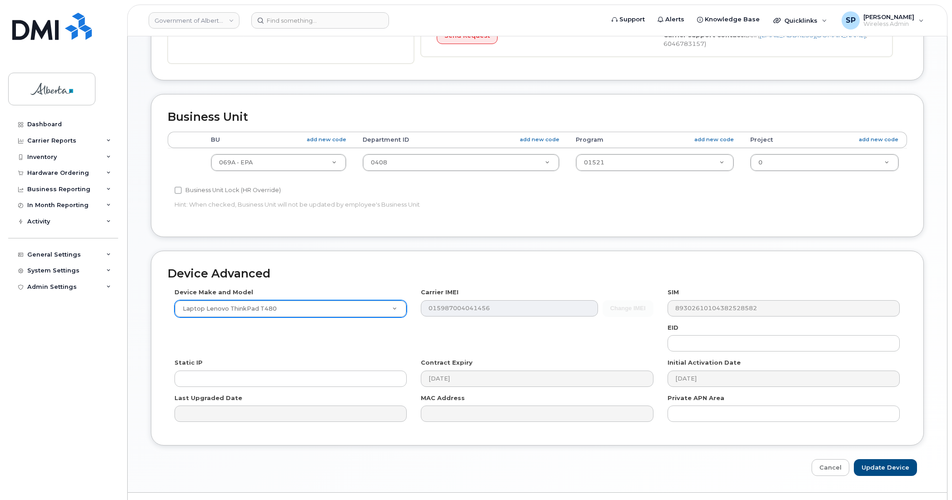
scroll to position [297, 0]
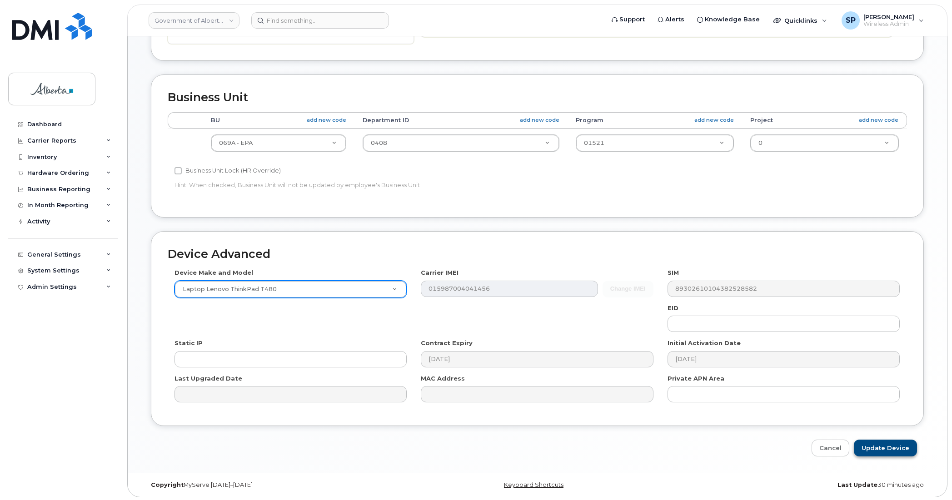
type input "L-108665 s/n PW01DFDG"
click at [473, 214] on input "Update Device" at bounding box center [885, 448] width 63 height 17
type input "Saving..."
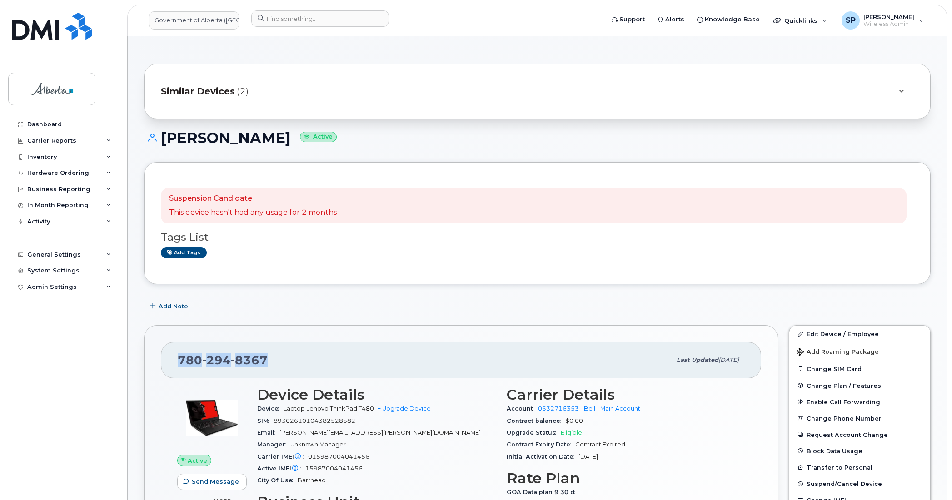
drag, startPoint x: 271, startPoint y: 364, endPoint x: 176, endPoint y: 367, distance: 95.0
click at [176, 367] on div "[PHONE_NUMBER] Last updated [DATE]" at bounding box center [461, 360] width 600 height 36
copy span "[PHONE_NUMBER]"
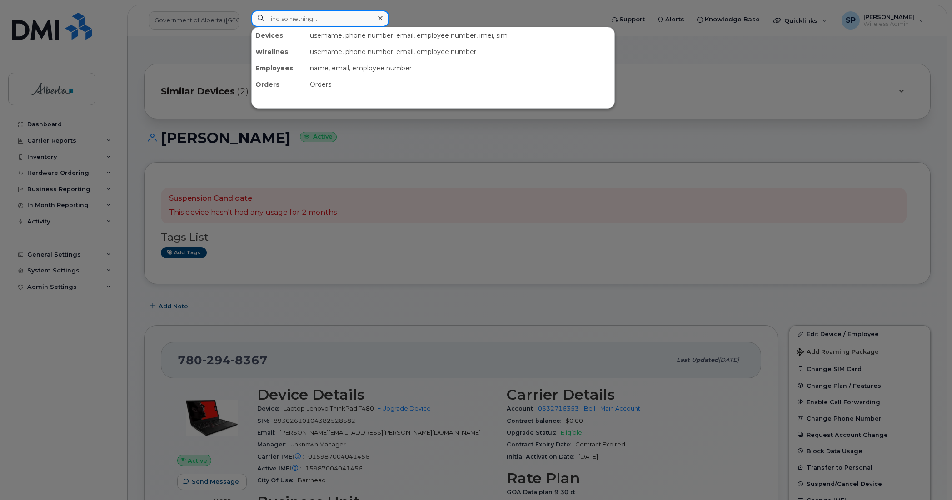
click at [281, 21] on input at bounding box center [320, 18] width 138 height 16
paste input "7808681483"
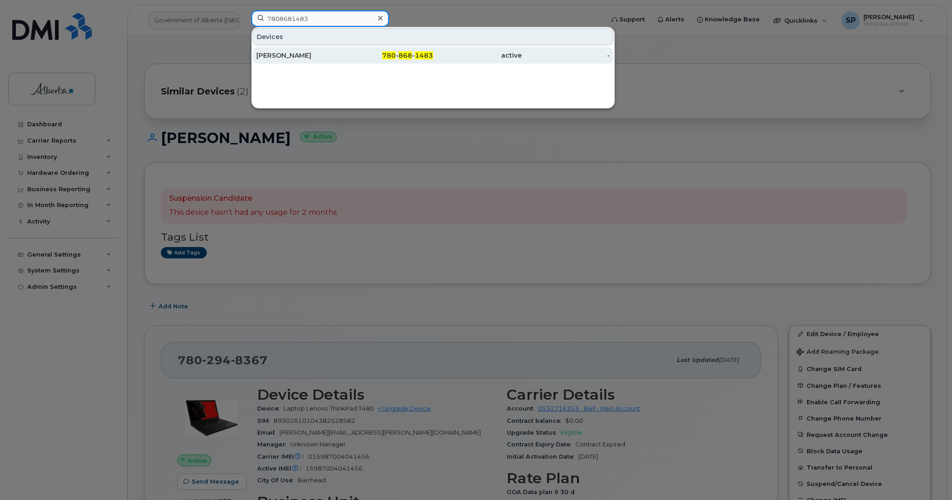
type input "7808681483"
click at [282, 59] on div "[PERSON_NAME]" at bounding box center [300, 55] width 89 height 9
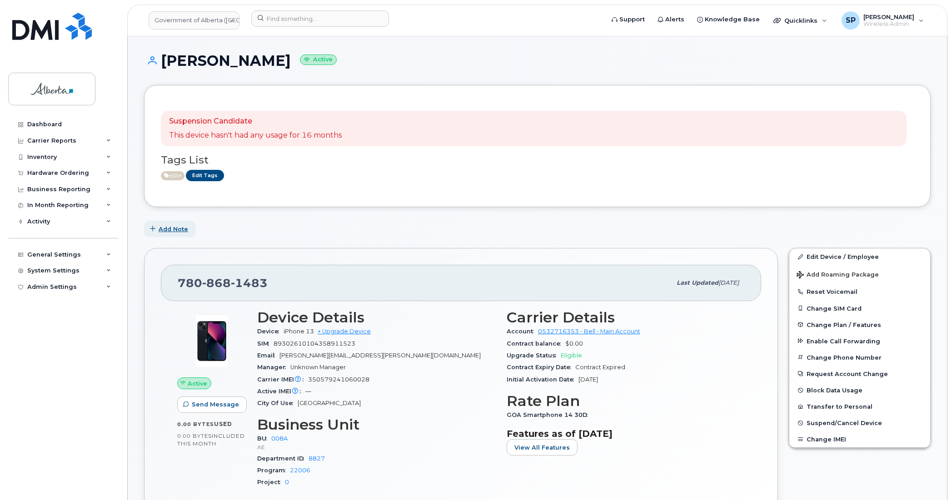
click at [174, 233] on span "Add Note" at bounding box center [174, 229] width 30 height 9
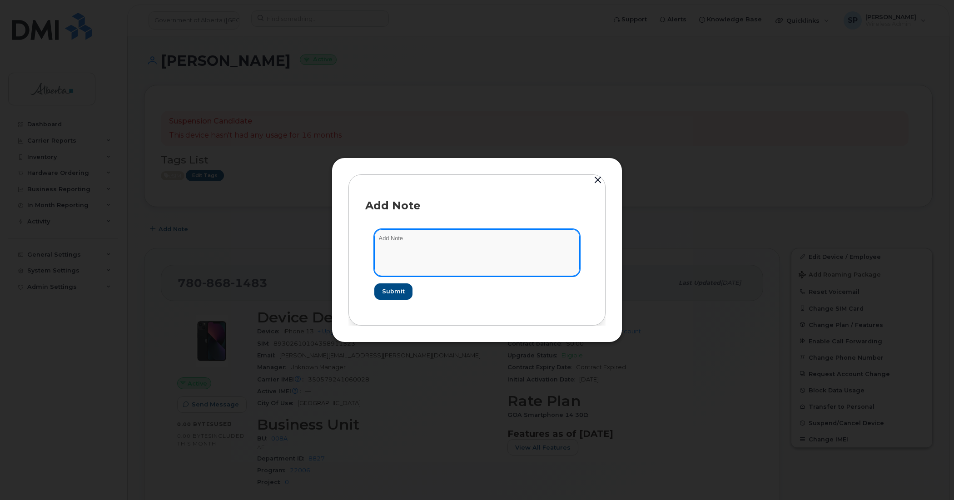
click at [494, 242] on textarea at bounding box center [476, 252] width 205 height 46
paste textarea "SCTASK0827961 7808681483 DO NOT DELETE THIS NUMBER - BEING REASSIGNED to [PERSO…"
type textarea "SCTASK0827961 7808681483 DO NOT DELETE THIS NUMBER - BEING REASSIGNED to Tania …"
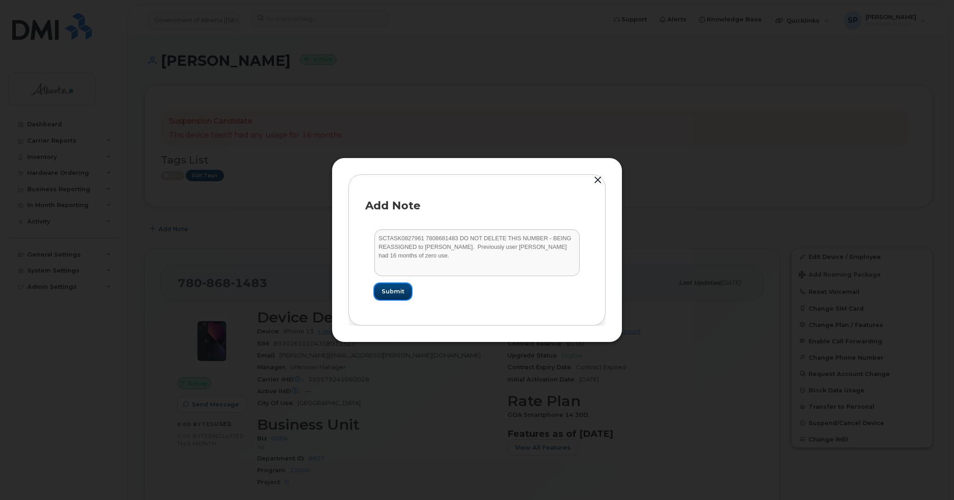
click at [390, 293] on span "Submit" at bounding box center [393, 291] width 23 height 9
